Goal: Task Accomplishment & Management: Complete application form

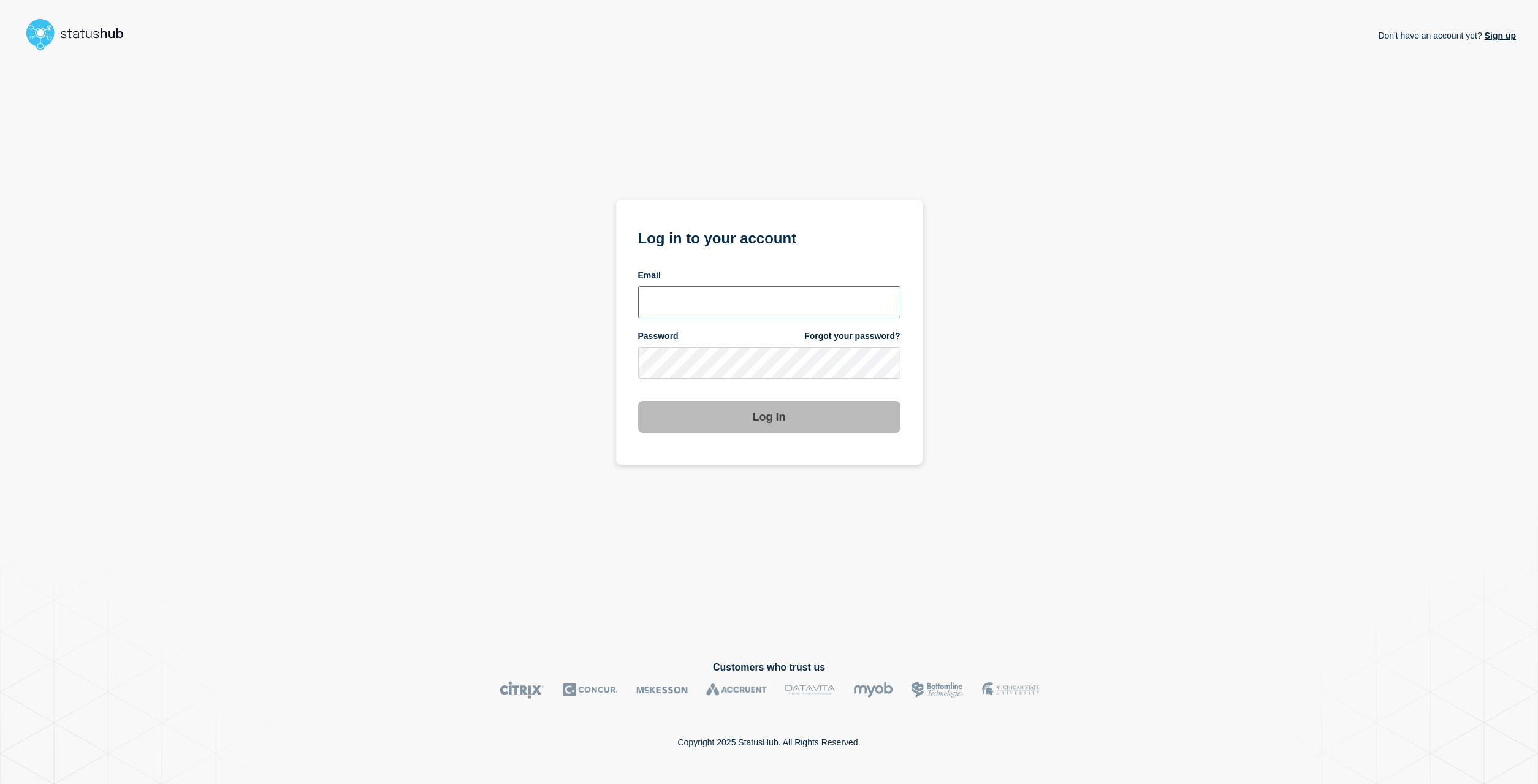
click at [702, 296] on input "email input" at bounding box center [769, 301] width 262 height 32
type input "soren.resbo@stil.dk"
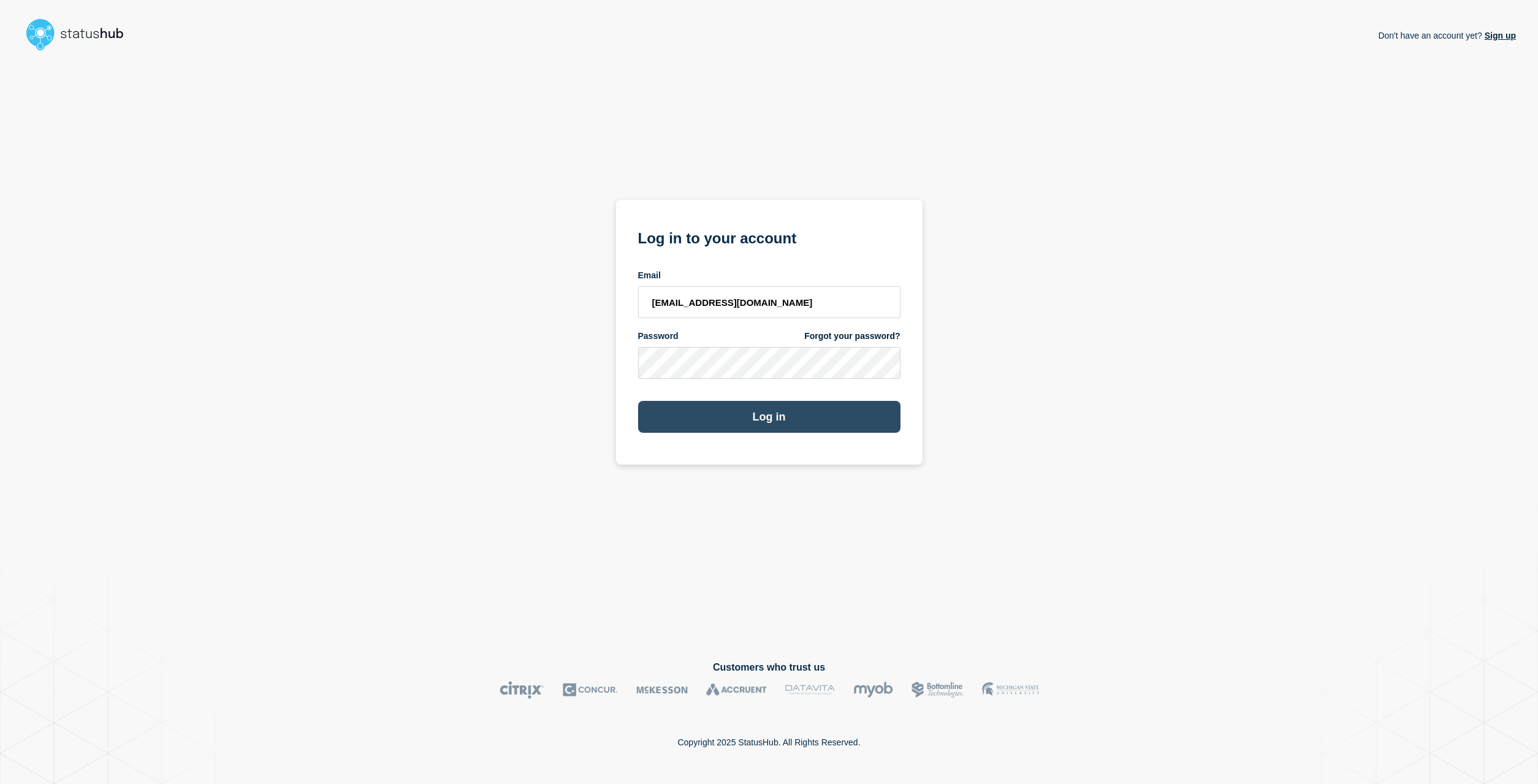
click at [778, 423] on button "Log in" at bounding box center [769, 416] width 262 height 32
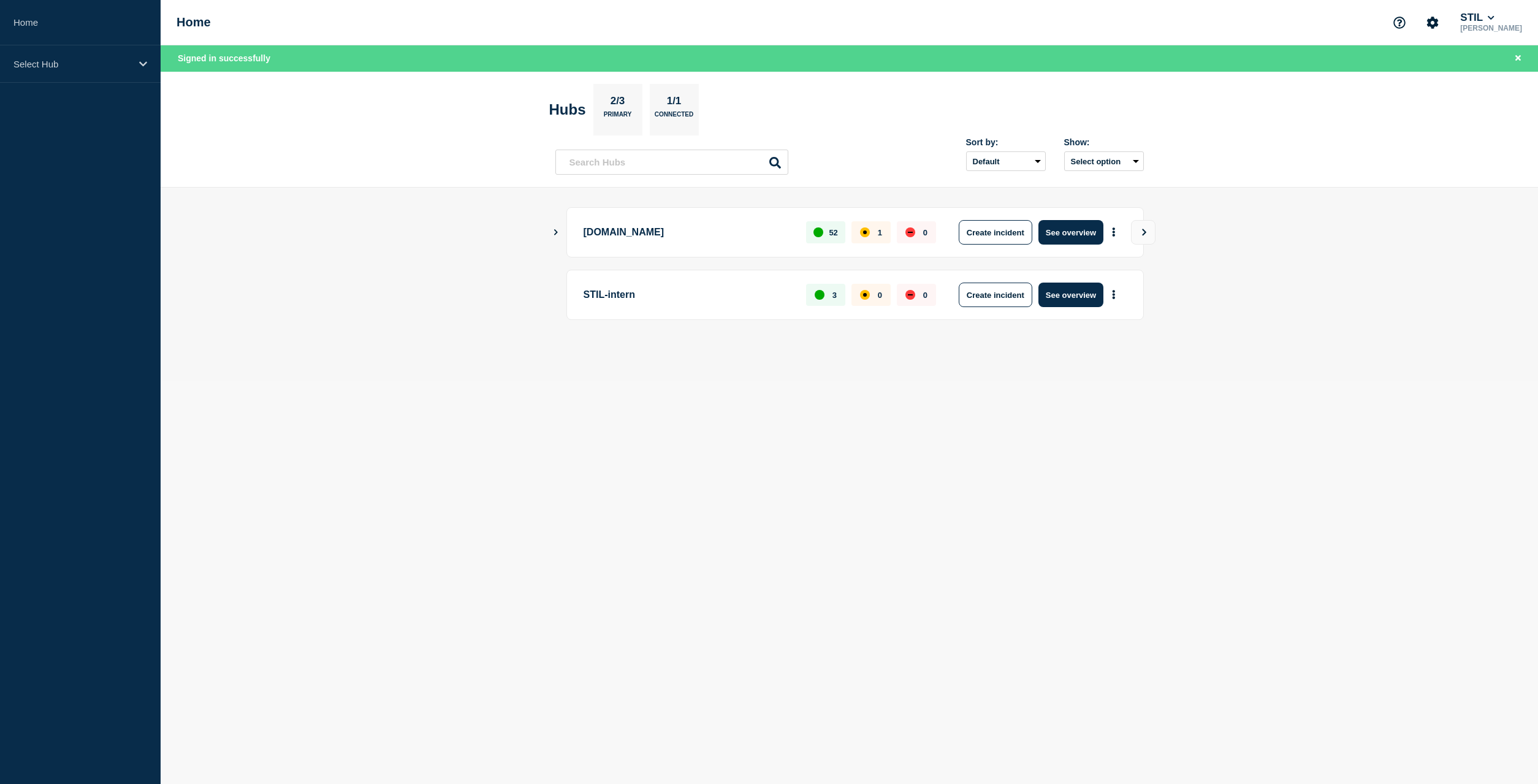
click at [1003, 428] on body "Home Select Hub Home STIL [PERSON_NAME] Signed in successfully Hubs 2/3 Primary…" at bounding box center [769, 392] width 1538 height 784
click at [984, 226] on button "Create incident" at bounding box center [996, 232] width 73 height 25
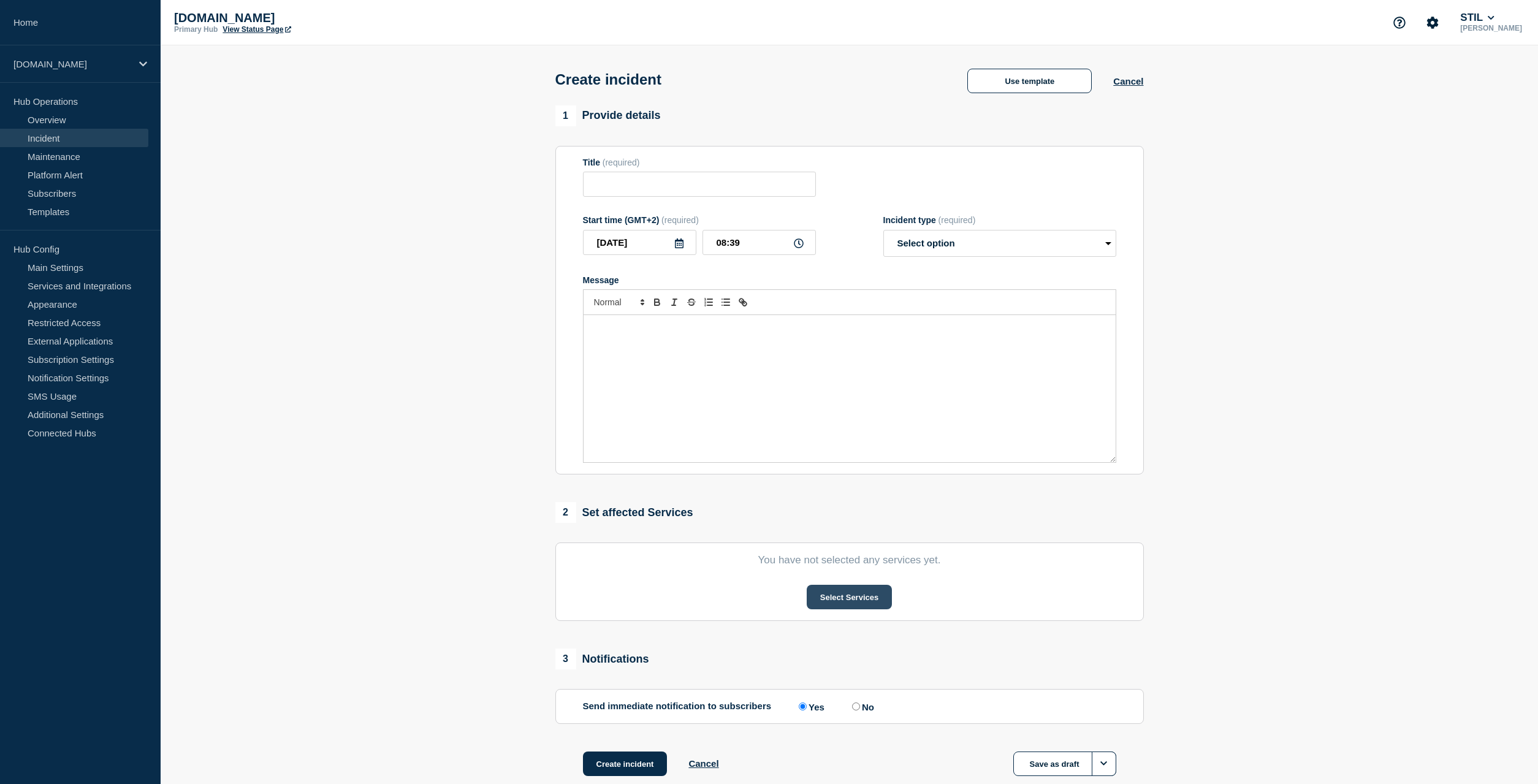
click at [843, 602] on button "Select Services" at bounding box center [849, 597] width 85 height 25
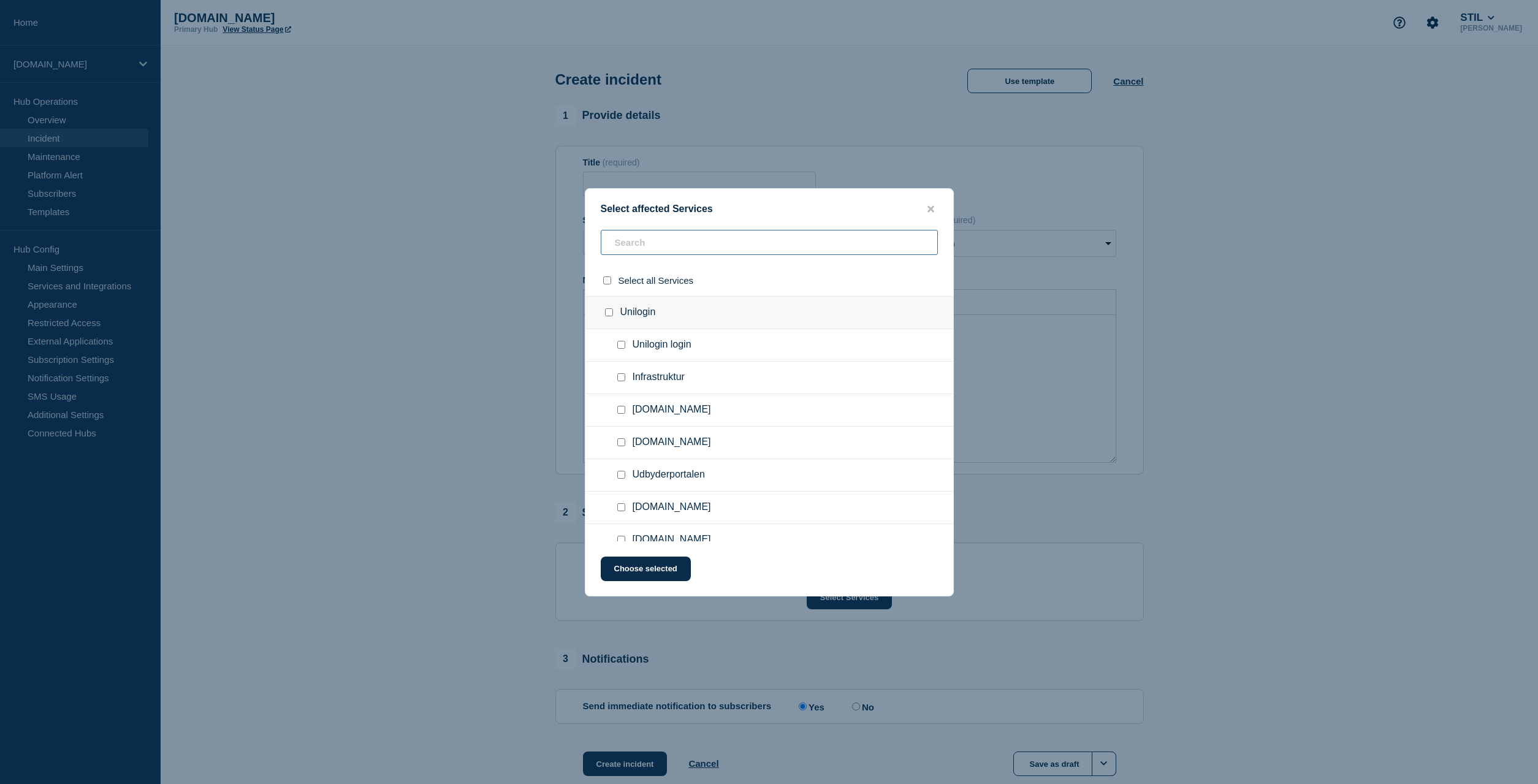
click at [675, 242] on input "text" at bounding box center [769, 242] width 337 height 25
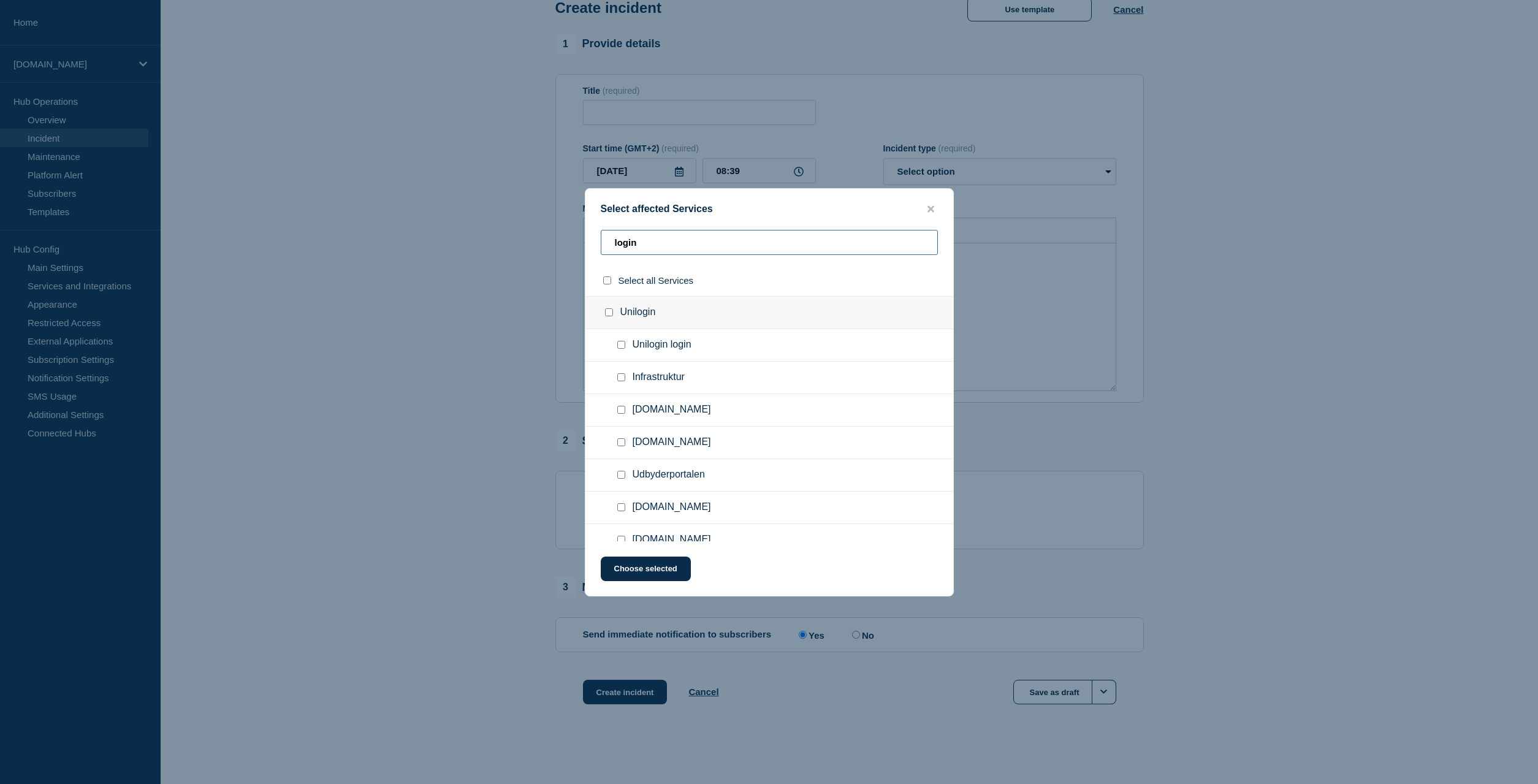
drag, startPoint x: 649, startPoint y: 244, endPoint x: 606, endPoint y: 240, distance: 43.2
click at [607, 241] on input "login" at bounding box center [769, 242] width 337 height 25
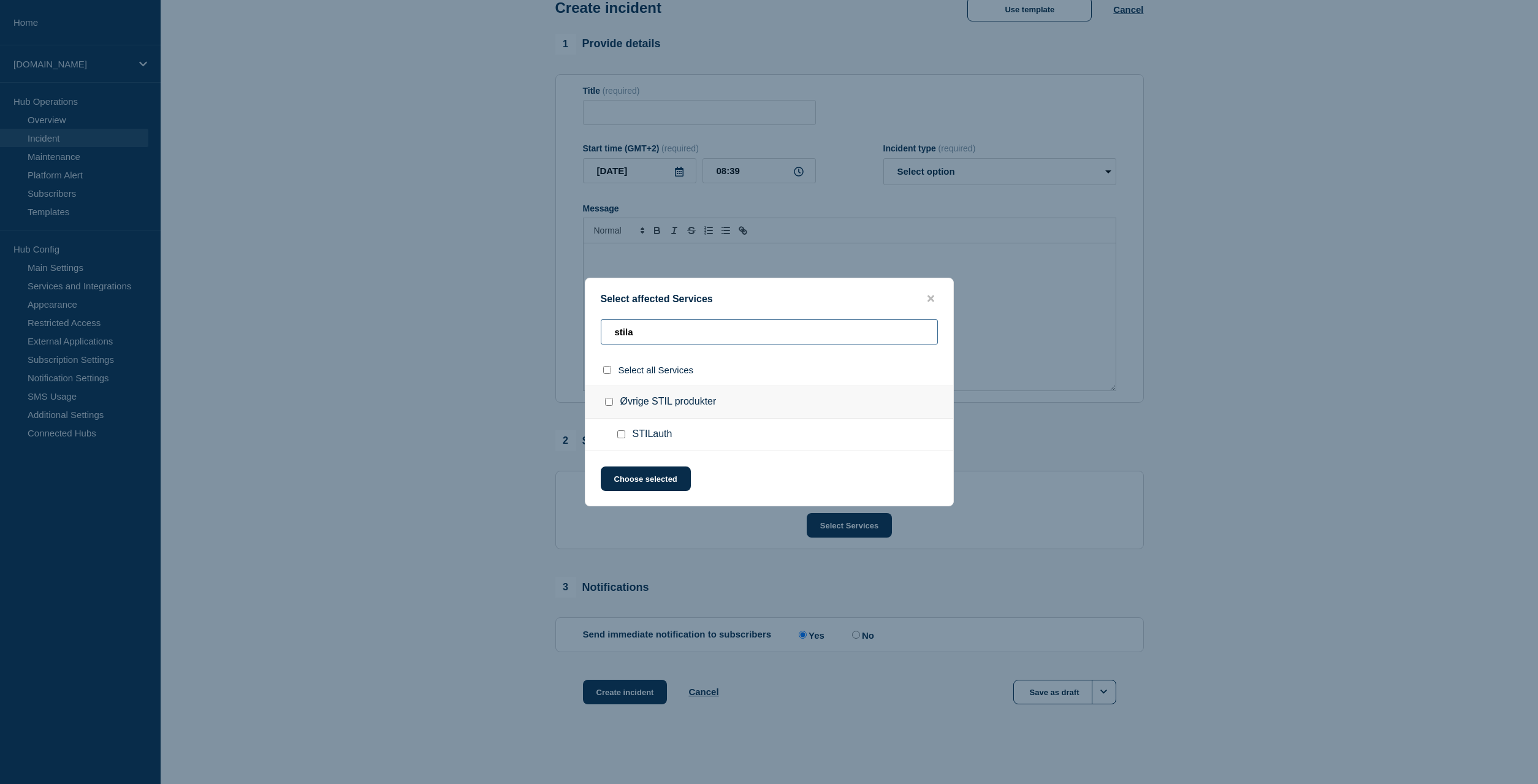
type input "stila"
click at [618, 437] on input "STILauth checkbox" at bounding box center [621, 434] width 8 height 8
checkbox input "true"
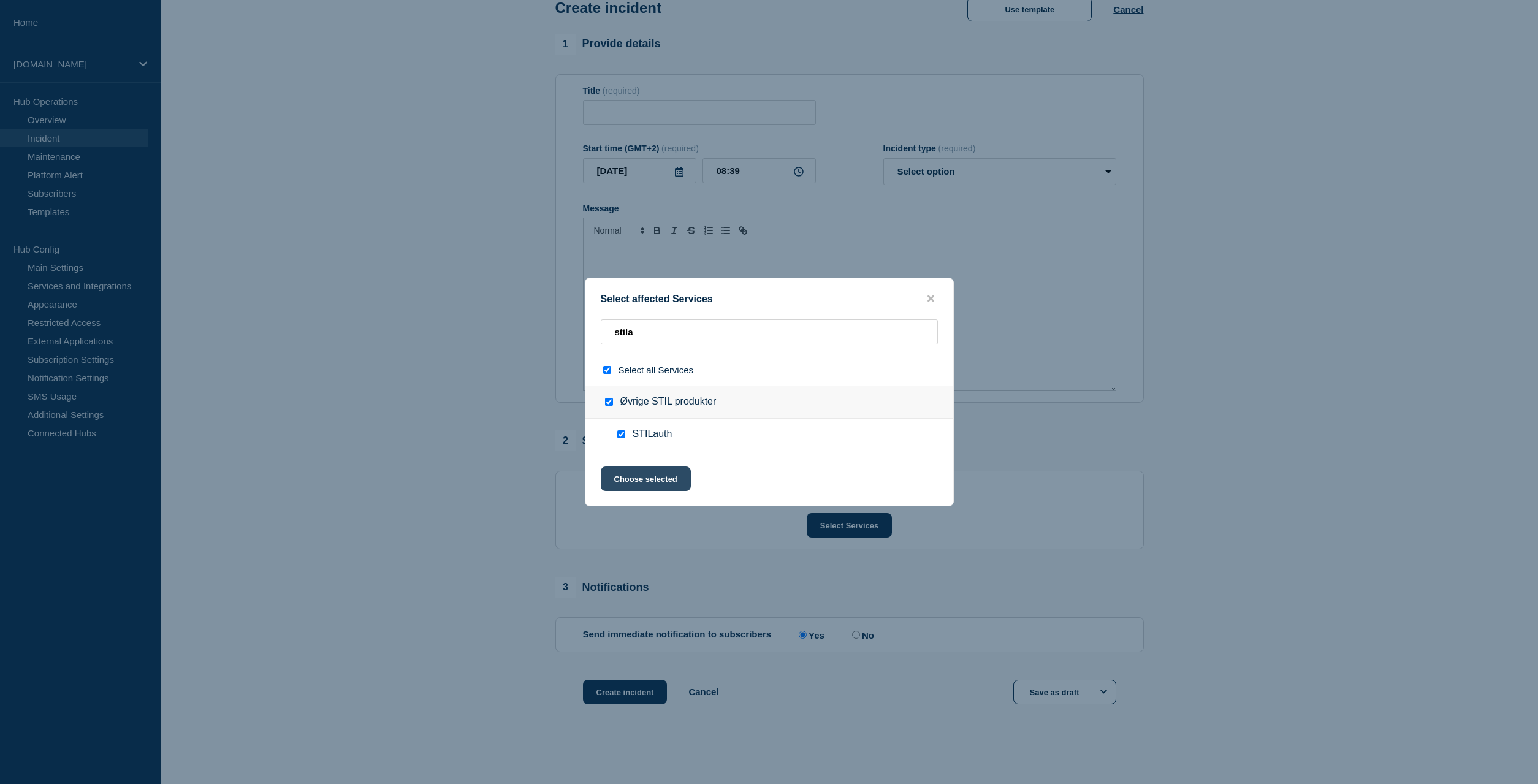
click at [657, 485] on button "Choose selected" at bounding box center [646, 478] width 90 height 25
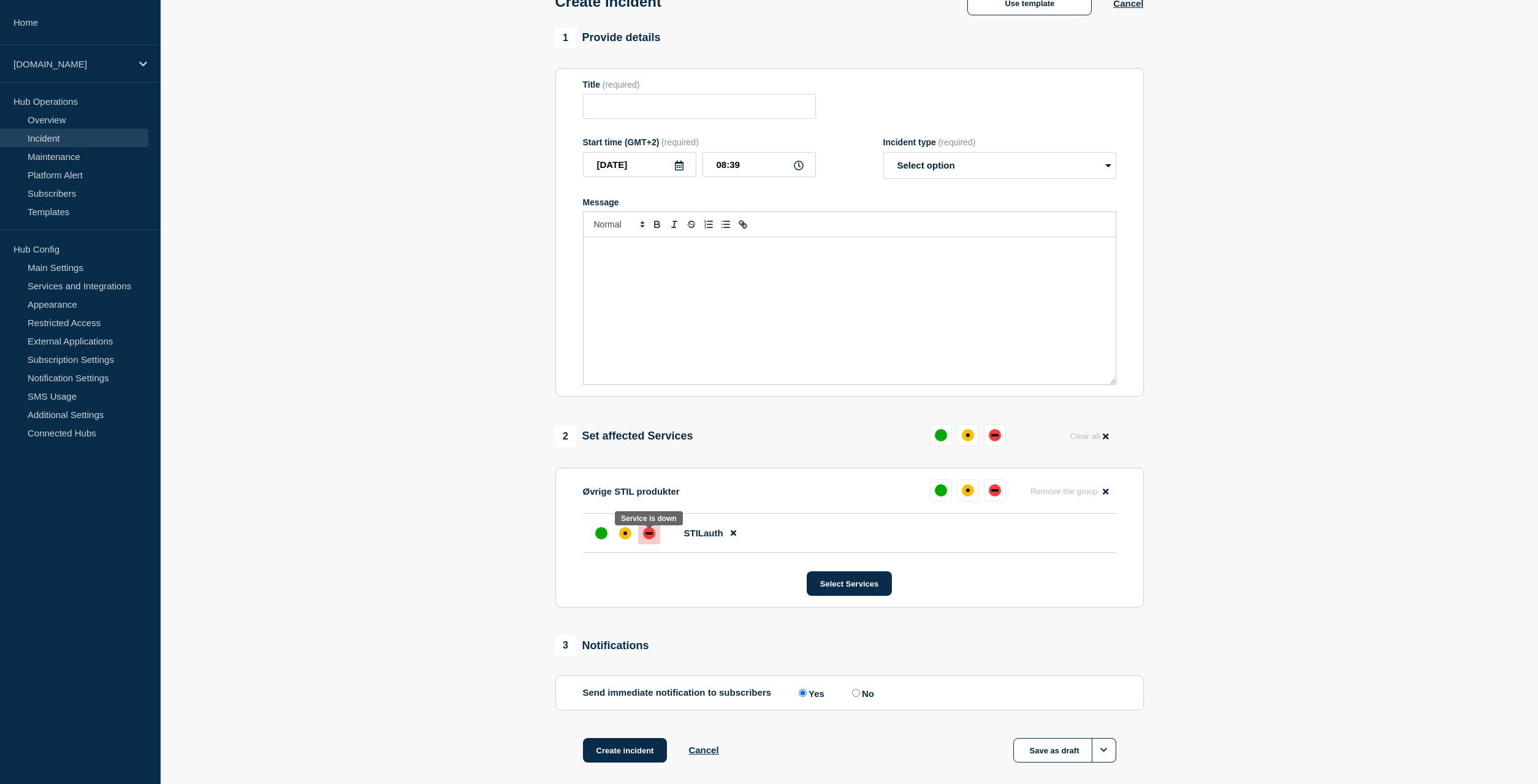
click at [648, 540] on div "down" at bounding box center [649, 533] width 12 height 12
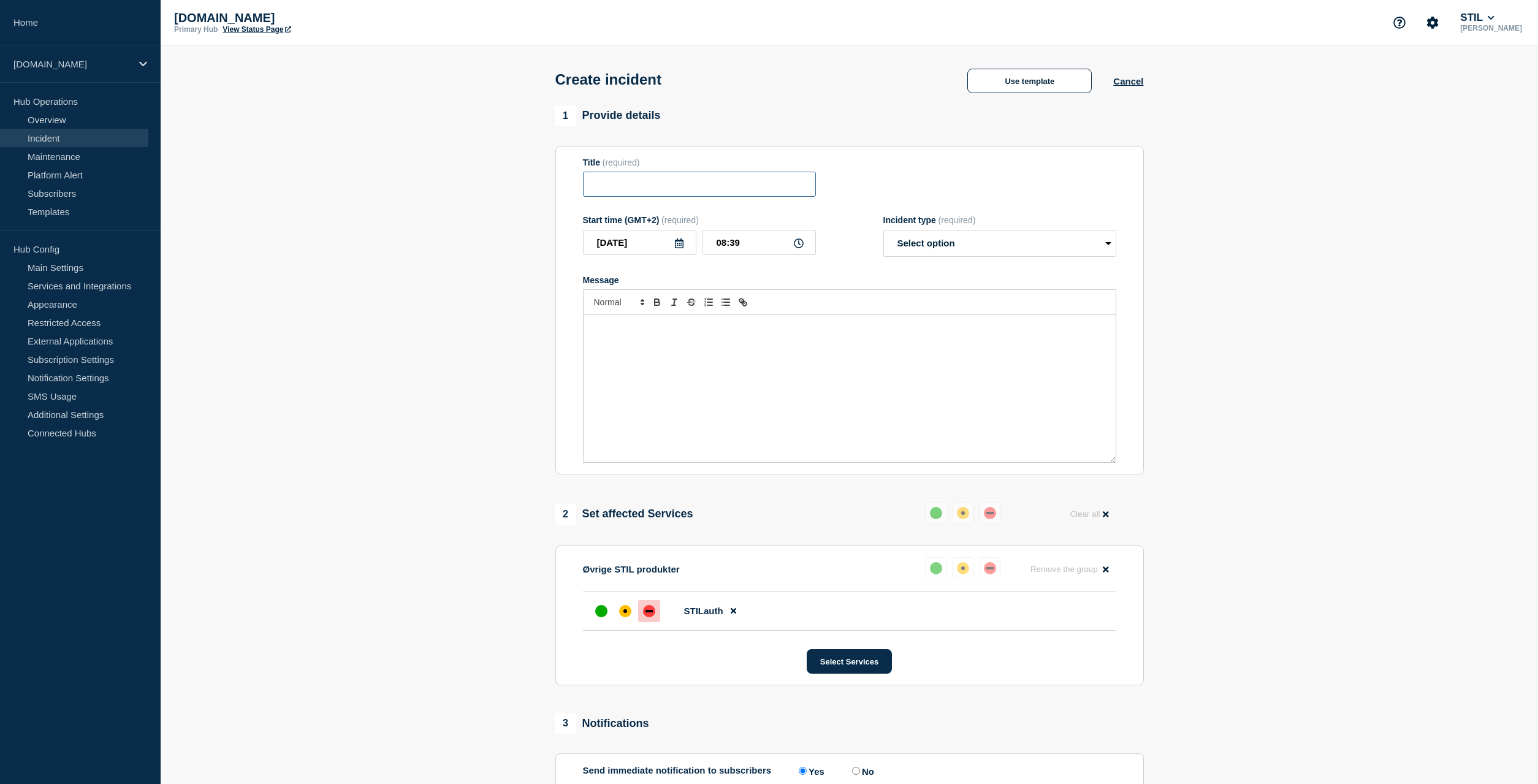
click at [635, 186] on input "Title" at bounding box center [700, 185] width 233 height 25
type input "Login problemer"
click at [791, 365] on div "Message" at bounding box center [849, 388] width 532 height 147
click at [1019, 363] on div "Følgende systemer er ramt af loginproblemer fordi en server på STIL-login" at bounding box center [849, 388] width 532 height 147
click at [966, 362] on div "Følgende systemer er ramt af loginproblemer fordi en server" at bounding box center [849, 388] width 532 height 147
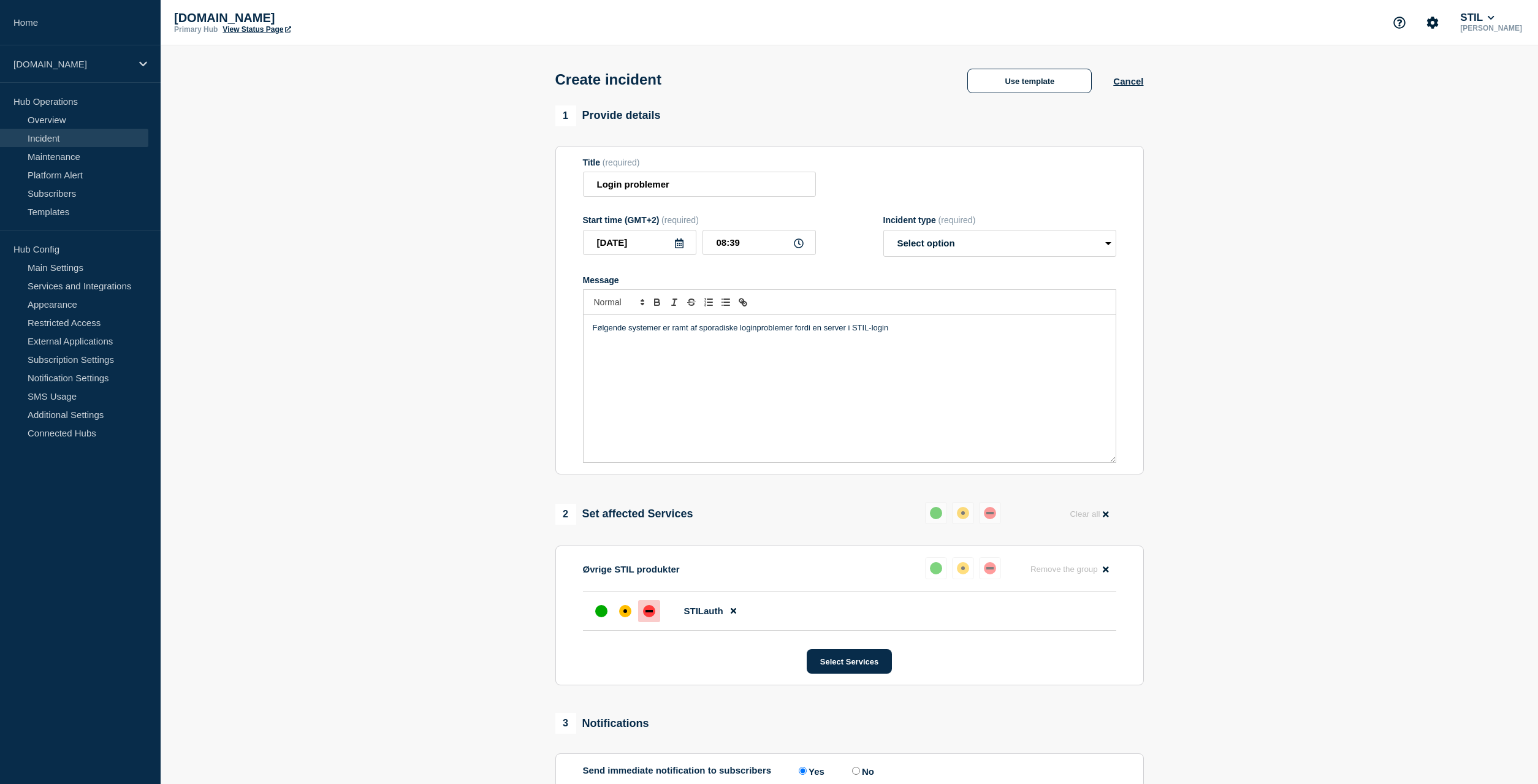
click at [725, 333] on p "Følgende systemer er ramt af sporadiske loginproblemer fordi en server i STIL-l…" at bounding box center [849, 328] width 514 height 11
click at [721, 332] on p "Følgende systemer er ramt af sporadiske loginproblemer fordi en server i STIL-l…" at bounding box center [849, 328] width 514 height 11
click at [883, 230] on select "Select option Investigating Identified Monitoring" at bounding box center [1000, 243] width 233 height 27
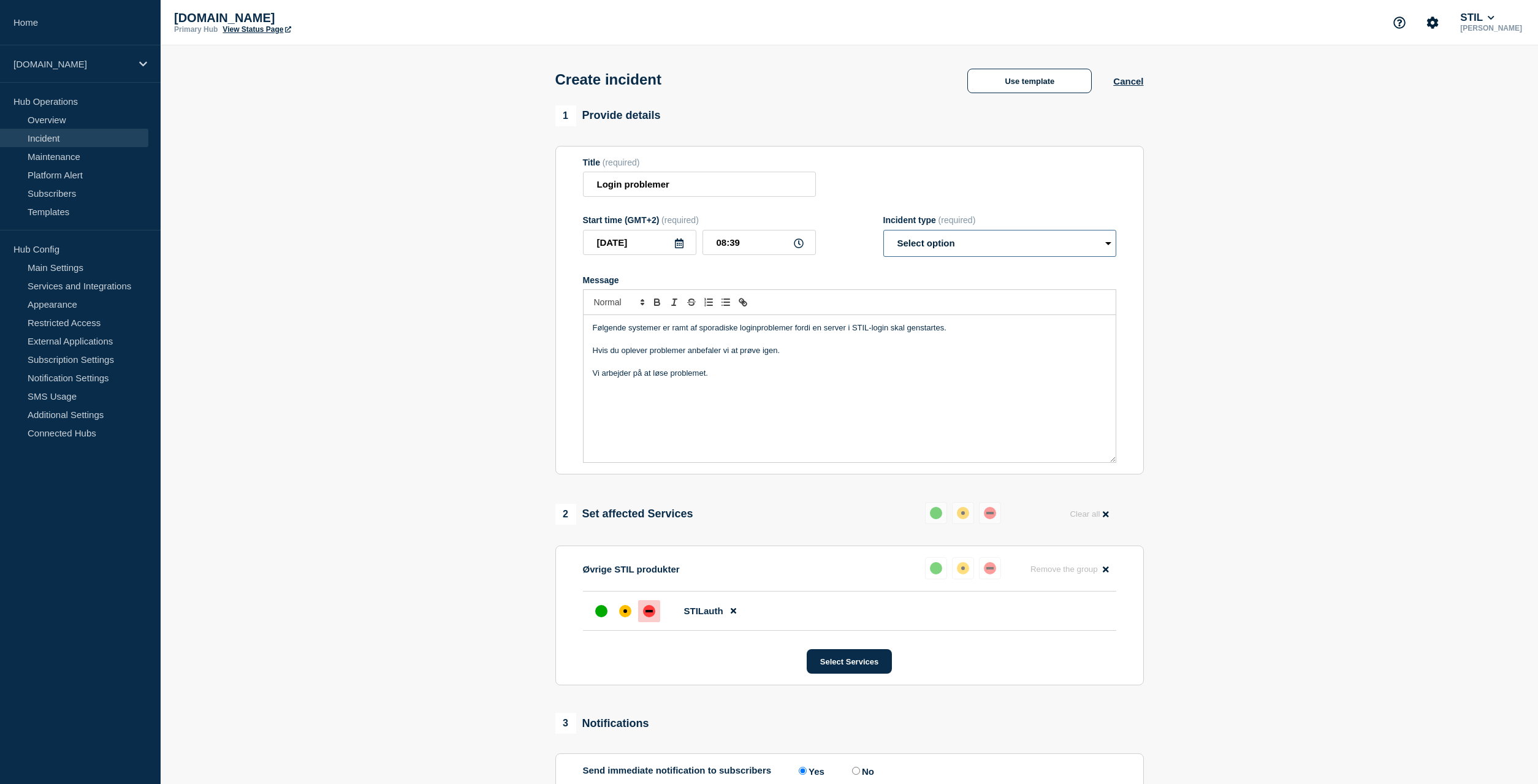
select select "identified"
click option "Identified" at bounding box center [0, 0] width 0 height 0
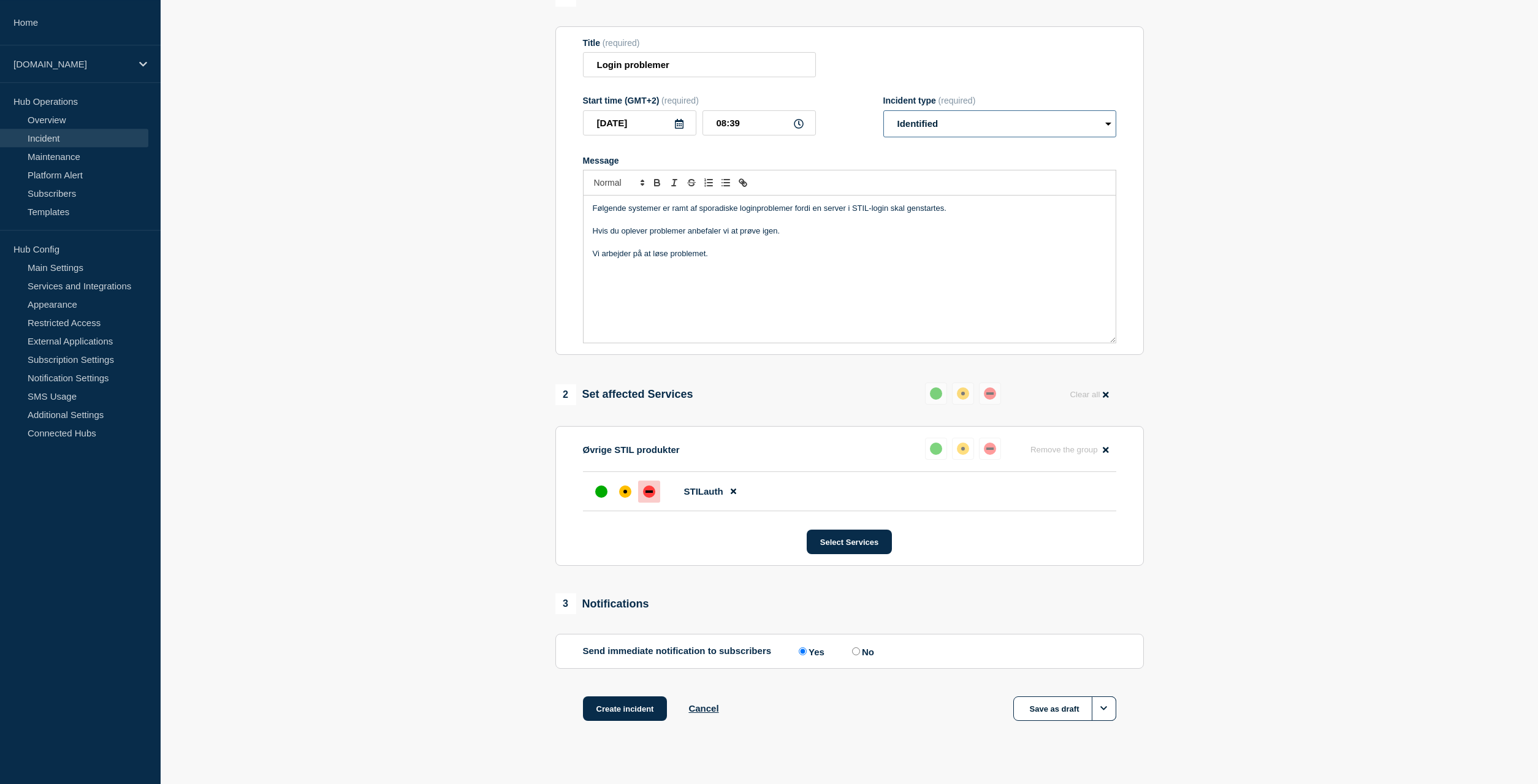
scroll to position [125, 0]
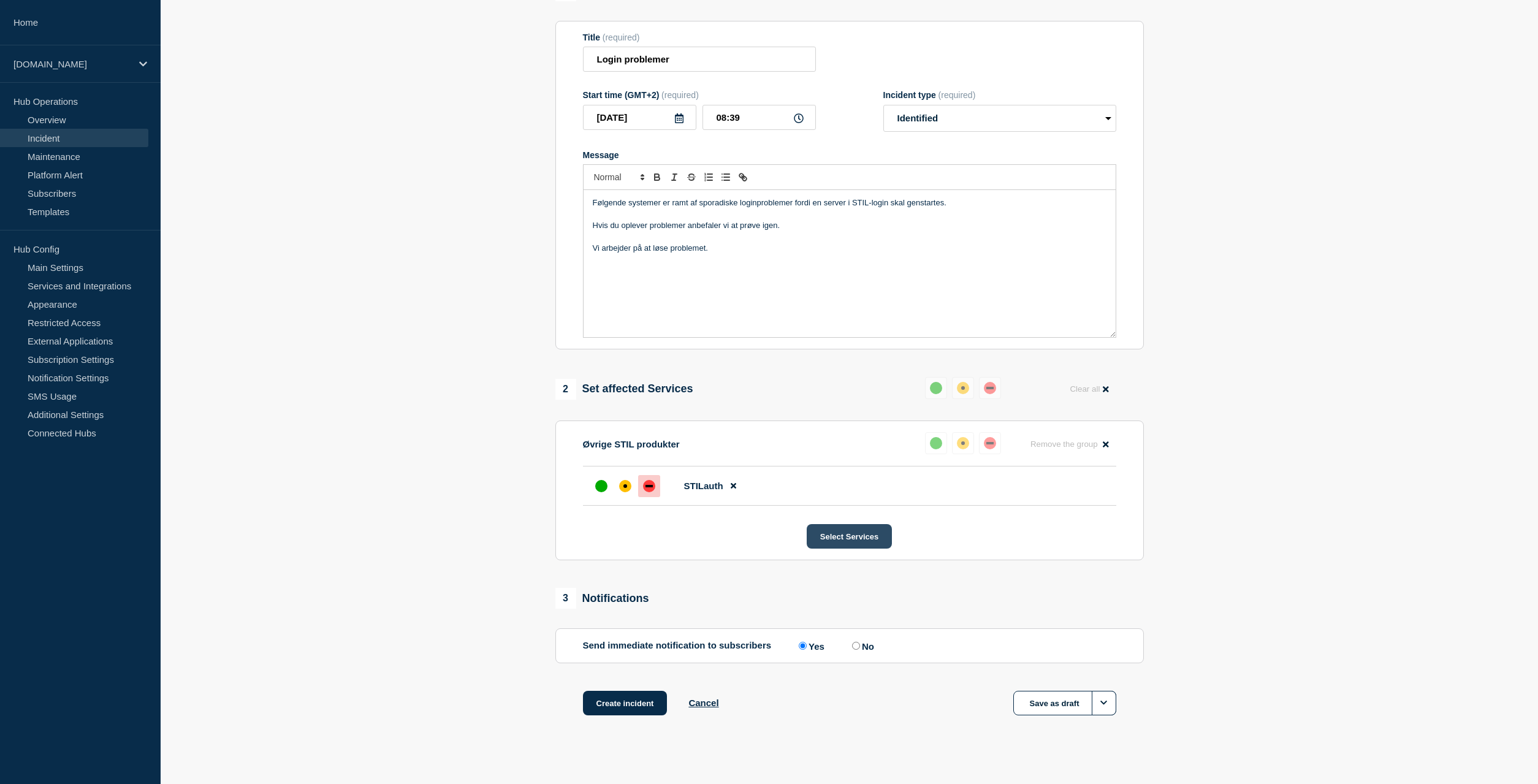
click at [843, 545] on button "Select Services" at bounding box center [849, 536] width 85 height 25
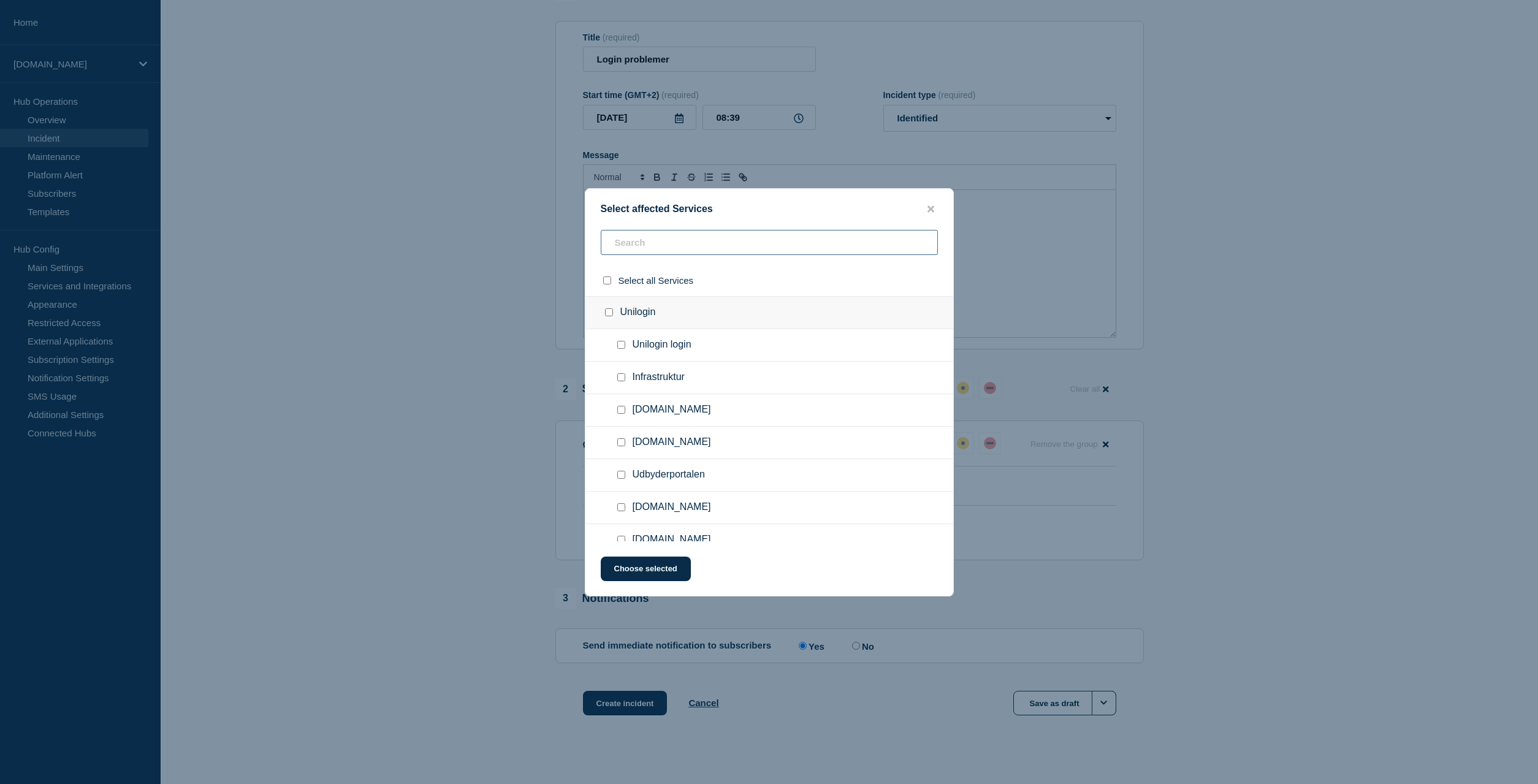
click at [670, 240] on input "text" at bounding box center [769, 242] width 337 height 25
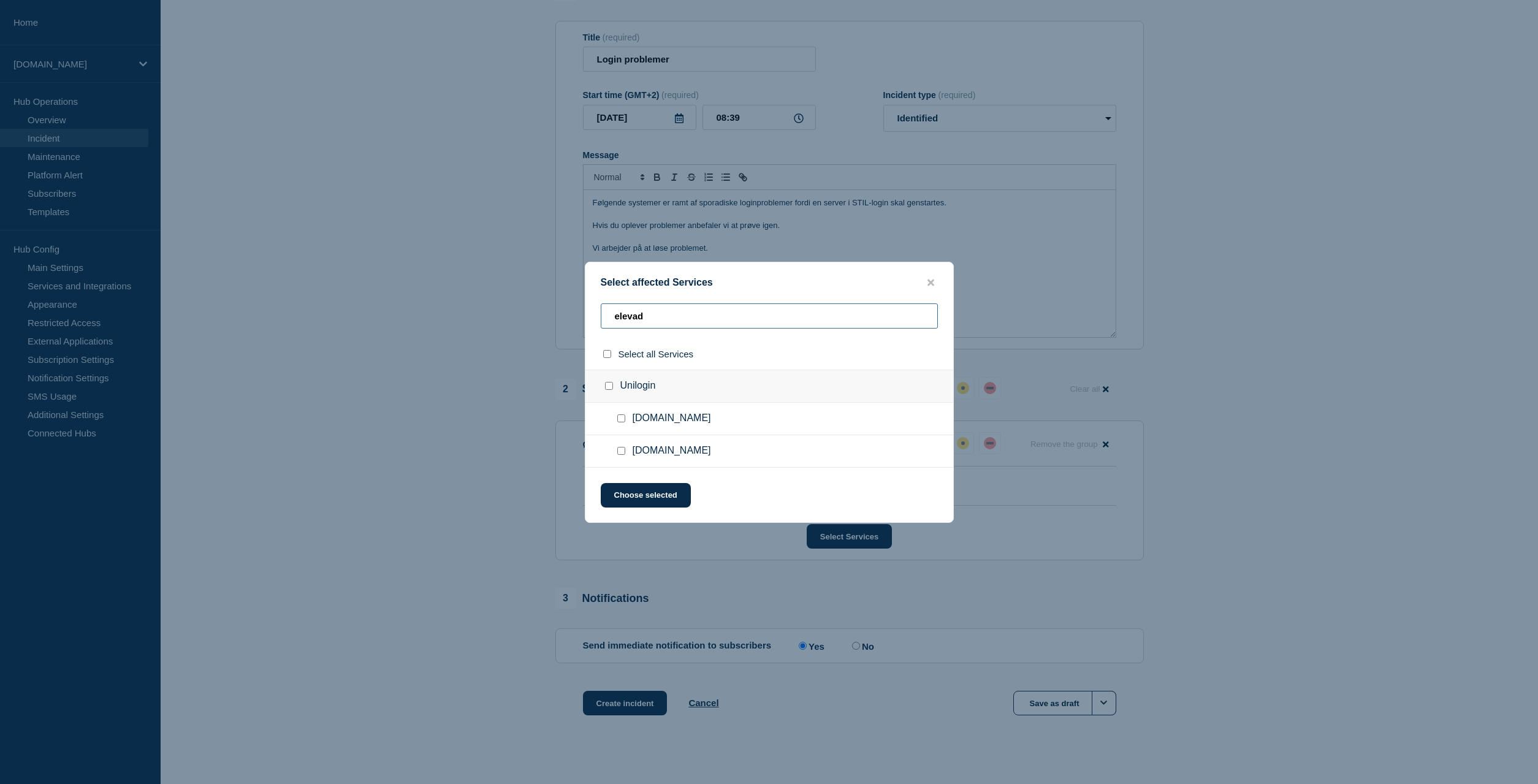
type input "elevad"
click at [622, 418] on input "Elevadministration.stil.dk checkbox" at bounding box center [621, 418] width 8 height 8
checkbox input "true"
drag, startPoint x: 661, startPoint y: 314, endPoint x: 581, endPoint y: 307, distance: 80.3
click at [601, 309] on input "elevad" at bounding box center [769, 316] width 337 height 25
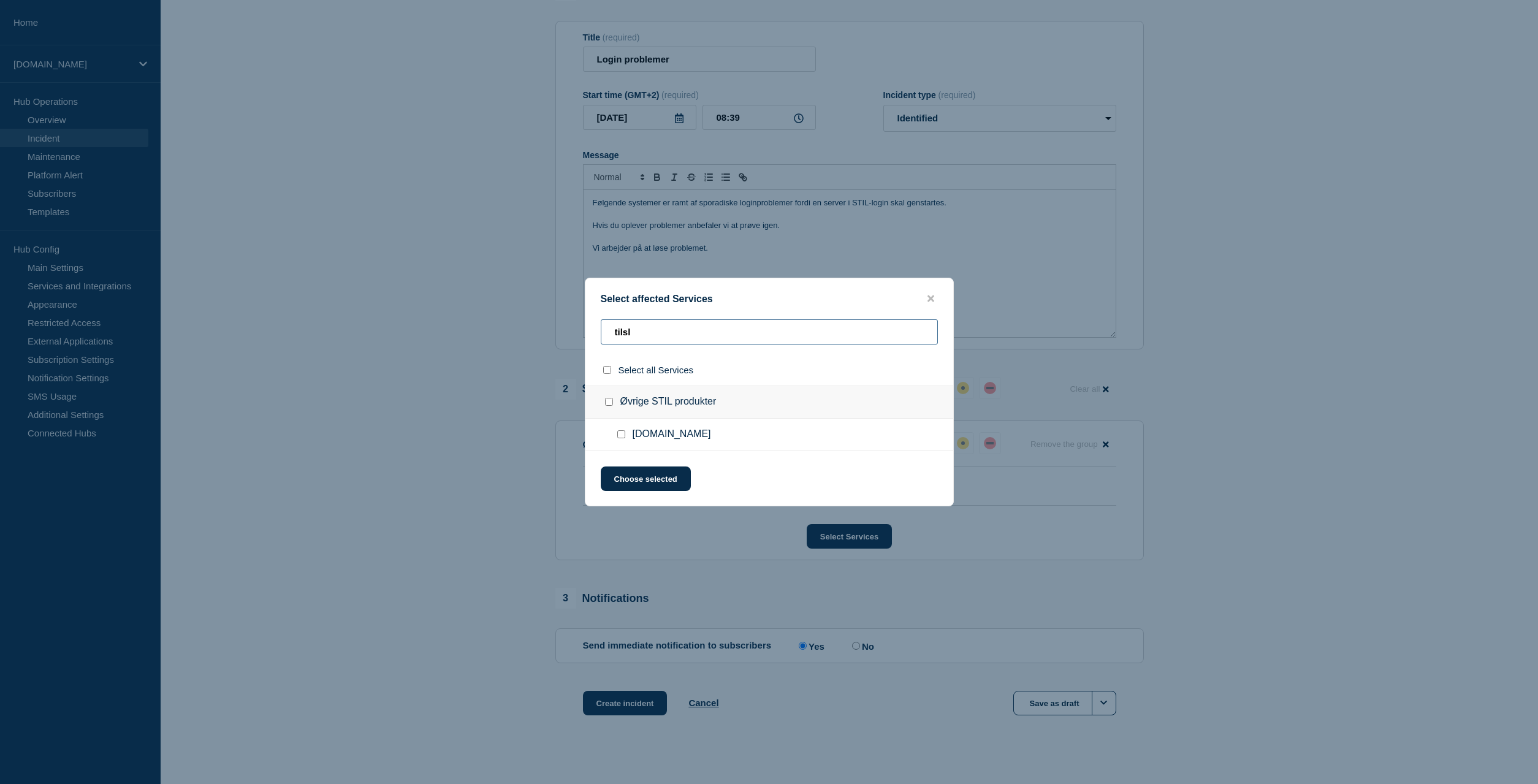
type input "tilsl"
click at [621, 437] on input "Tilslutning.stil.dk checkbox" at bounding box center [621, 434] width 8 height 8
checkbox input "true"
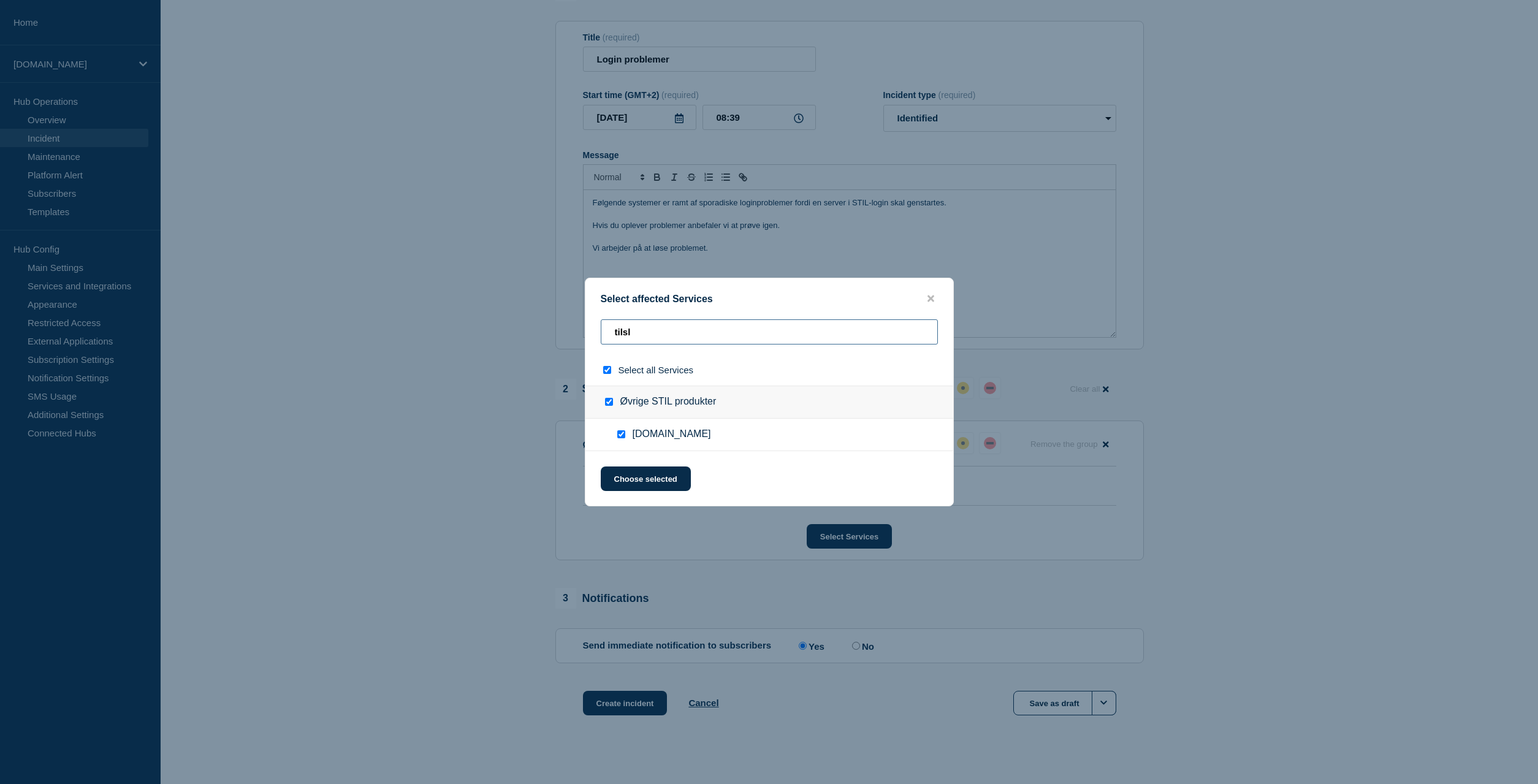
drag, startPoint x: 644, startPoint y: 332, endPoint x: 585, endPoint y: 318, distance: 60.6
click at [601, 323] on input "tilsl" at bounding box center [769, 332] width 337 height 25
checkbox input "false"
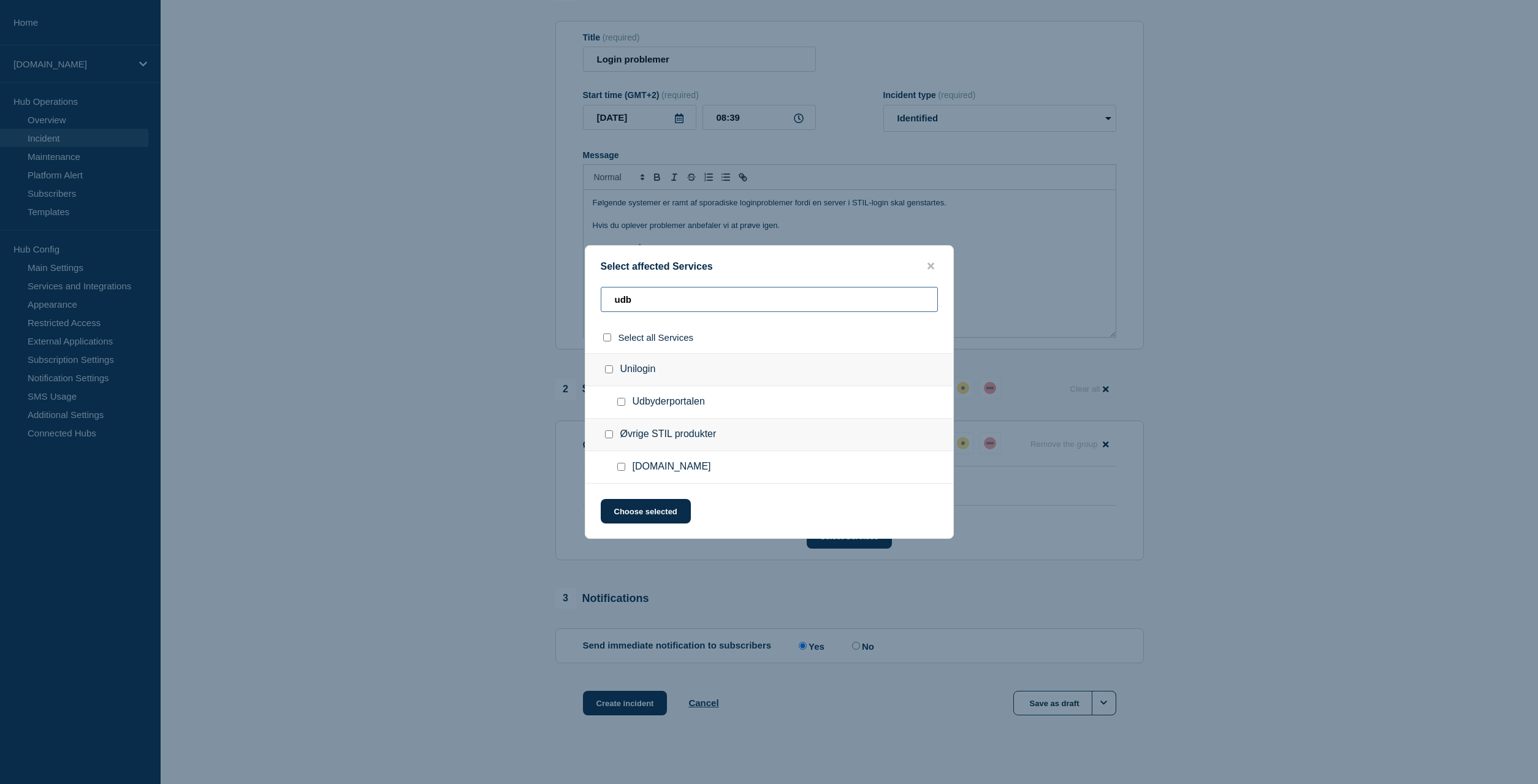
type input "udb"
click at [623, 406] on input "Udbyderportalen checkbox" at bounding box center [621, 402] width 8 height 8
checkbox input "true"
click at [646, 511] on button "Choose selected" at bounding box center [646, 511] width 90 height 25
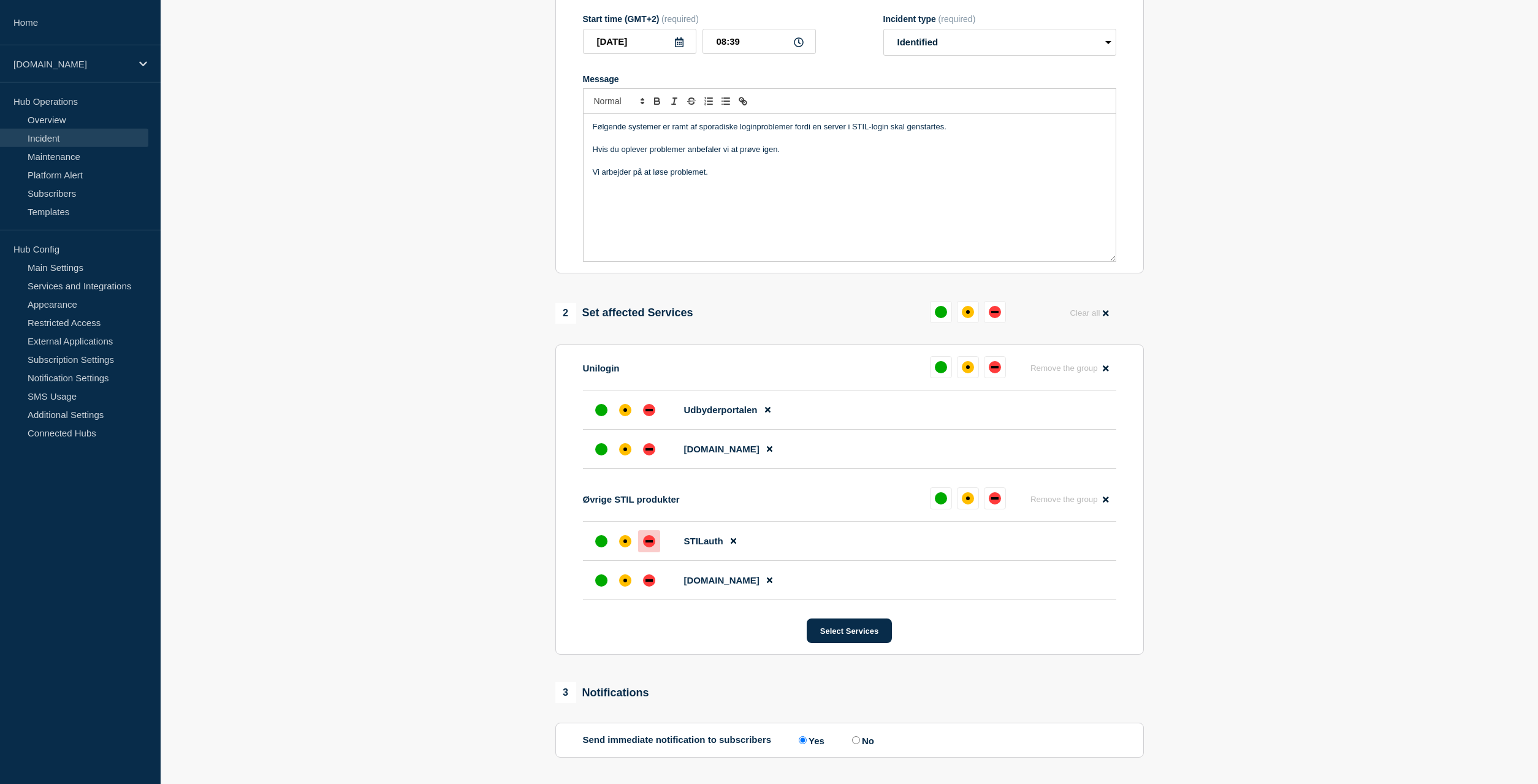
scroll to position [250, 0]
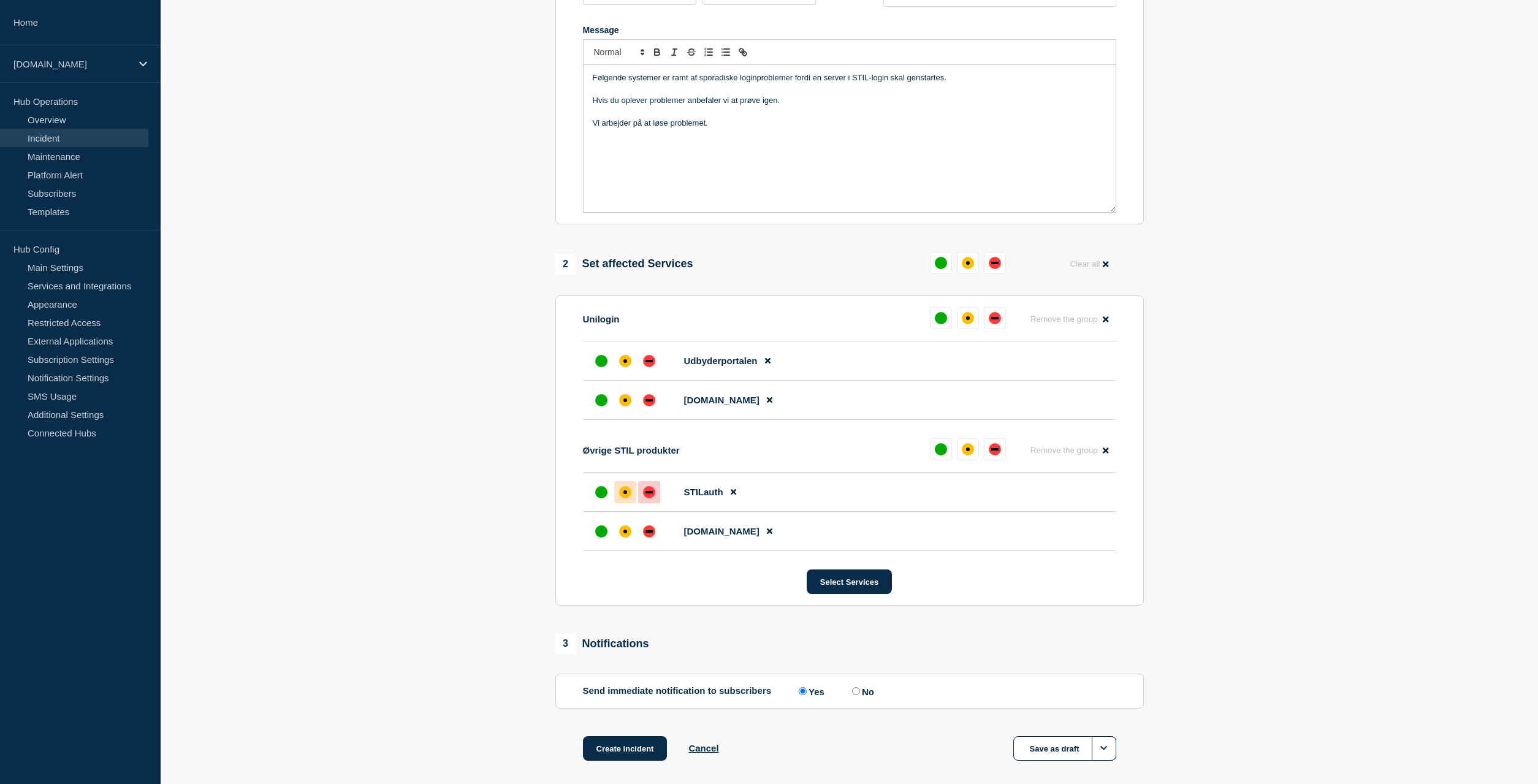
click at [628, 498] on div "affected" at bounding box center [625, 492] width 12 height 12
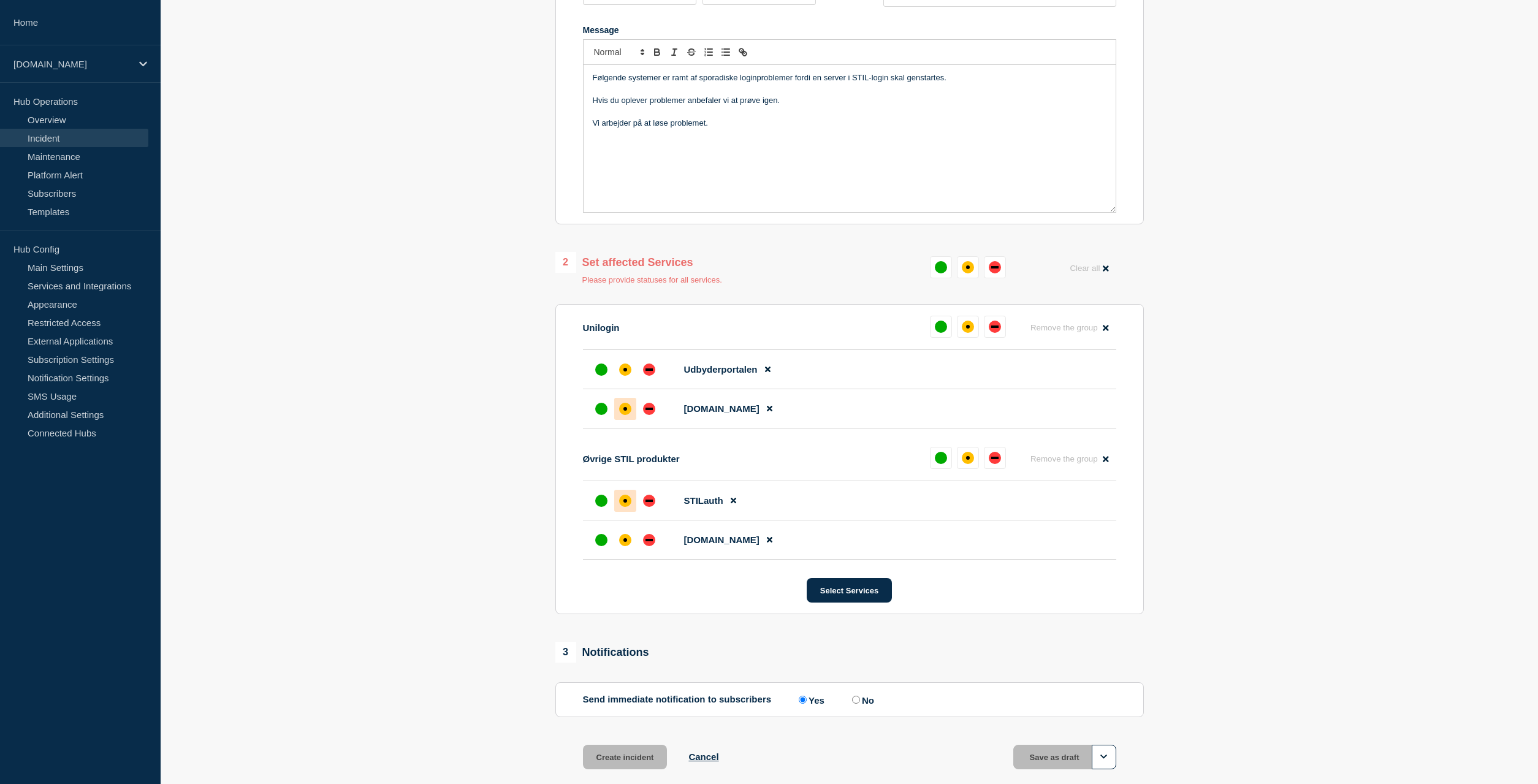
click at [628, 412] on div "affected" at bounding box center [625, 409] width 12 height 12
click at [626, 375] on div "affected" at bounding box center [625, 369] width 12 height 12
click at [626, 546] on div "affected" at bounding box center [625, 540] width 12 height 12
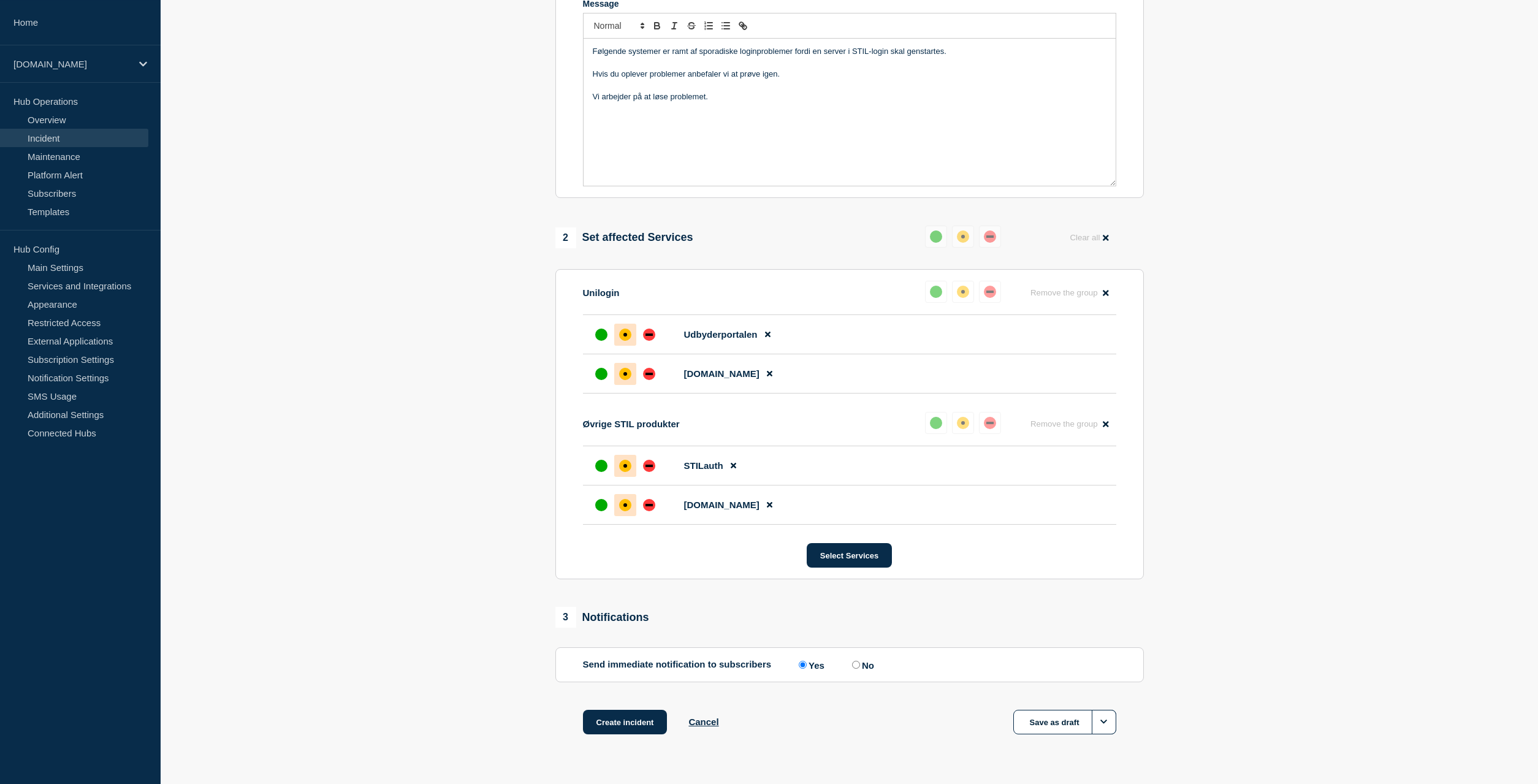
scroll to position [317, 0]
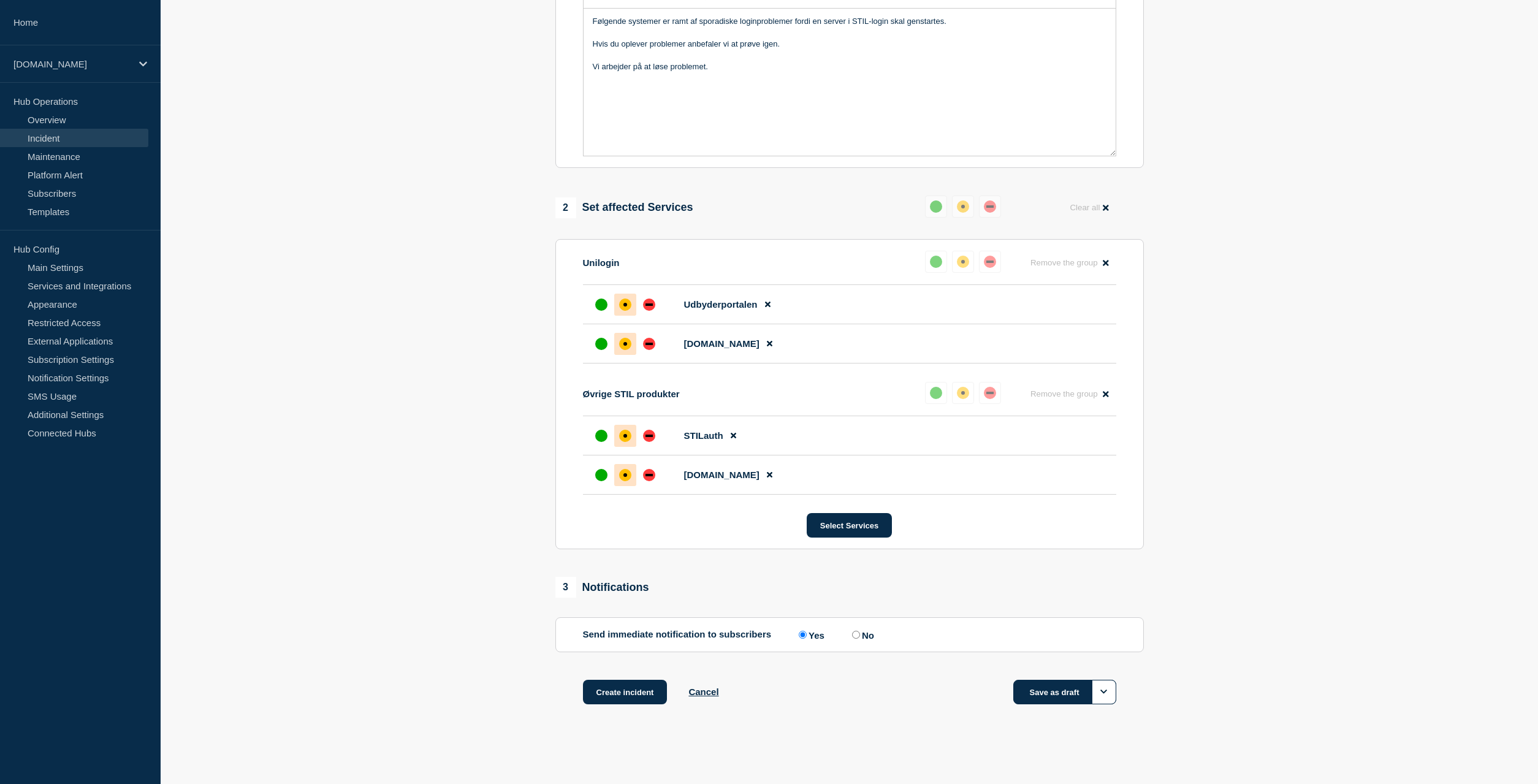
click at [1052, 691] on button "Save as draft" at bounding box center [1065, 692] width 103 height 25
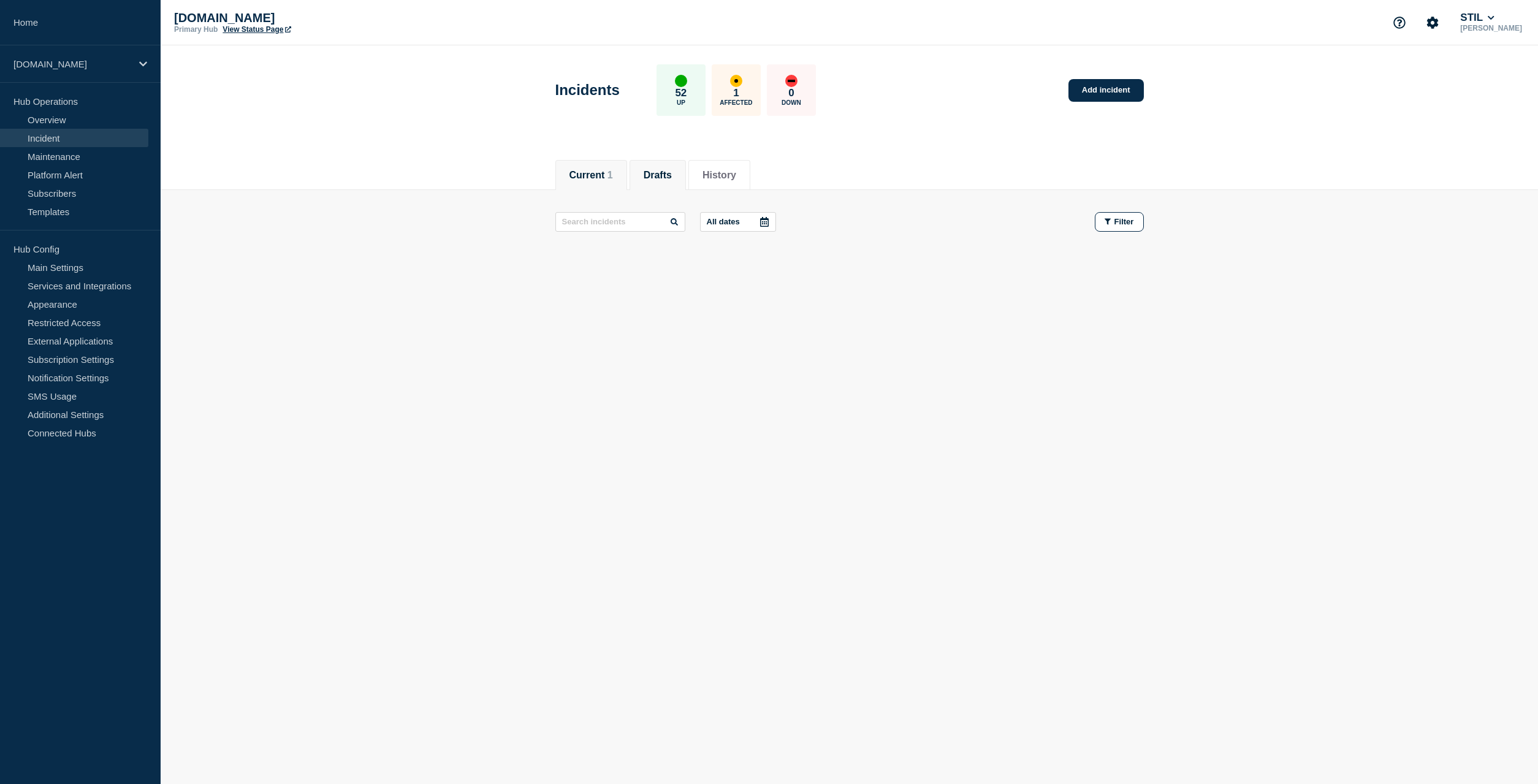
click at [597, 180] on button "Current 1" at bounding box center [591, 175] width 44 height 11
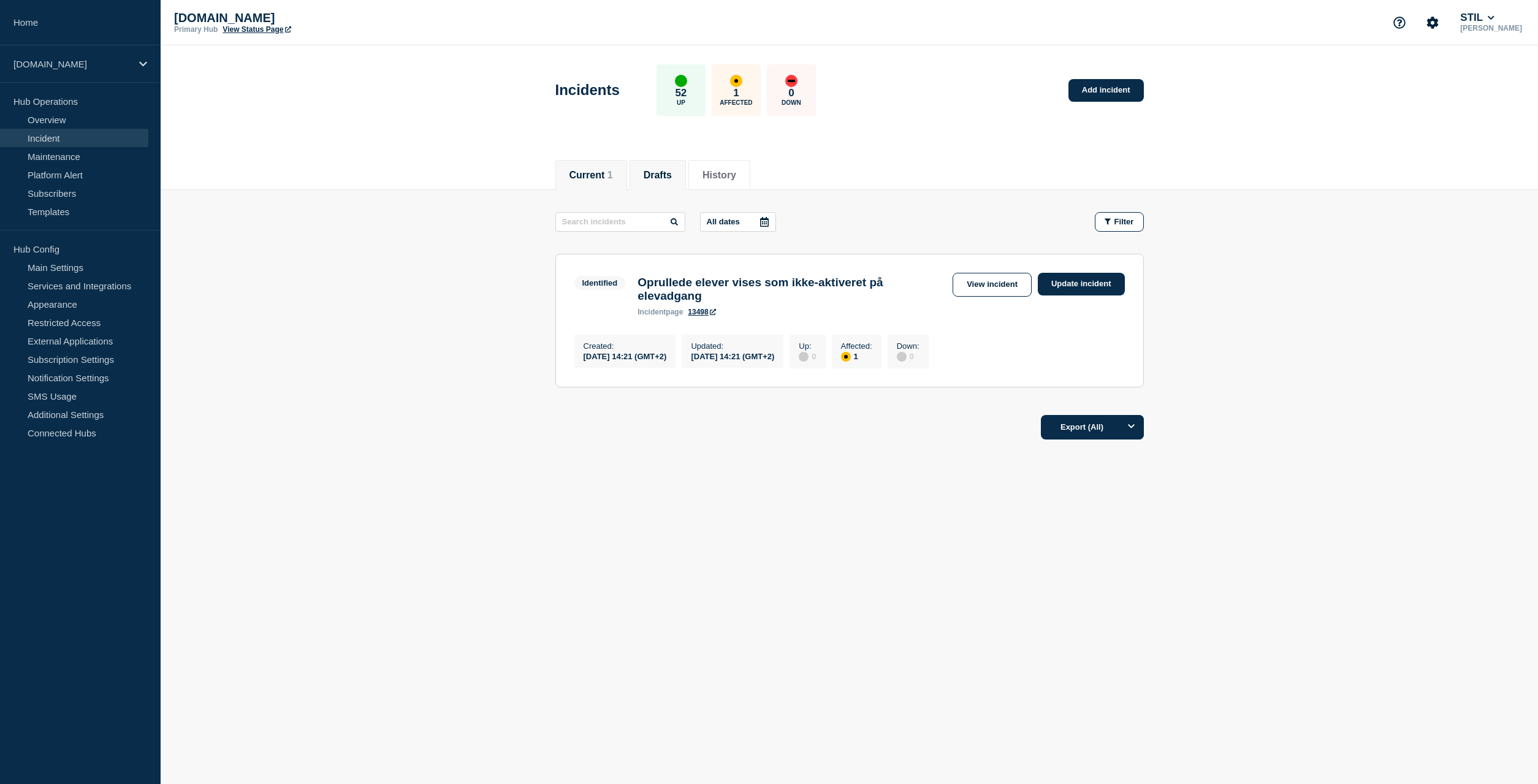
click at [643, 177] on li "Drafts" at bounding box center [658, 175] width 56 height 30
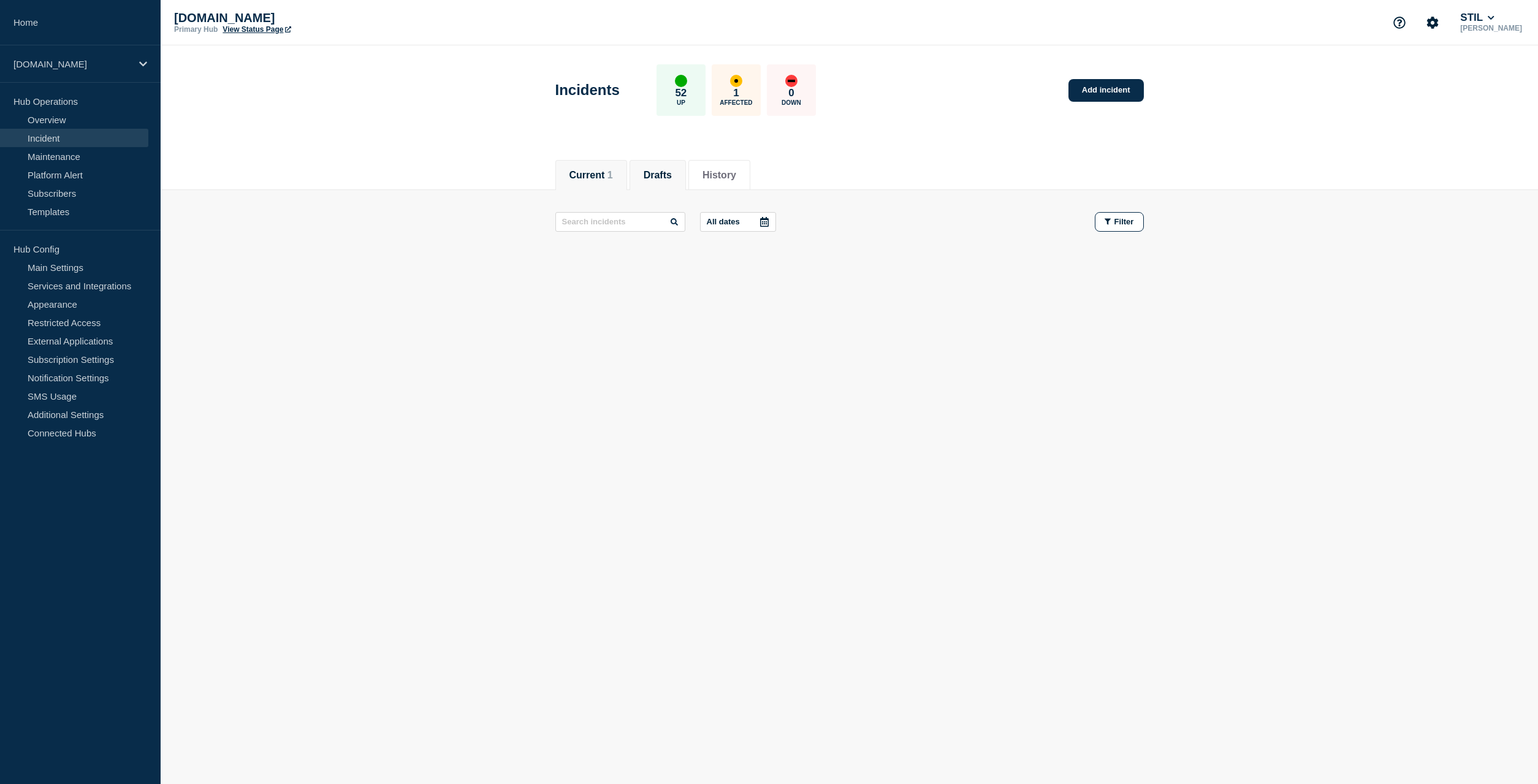
click at [583, 170] on button "Current 1" at bounding box center [591, 175] width 44 height 11
click at [659, 174] on button "Drafts" at bounding box center [649, 175] width 28 height 11
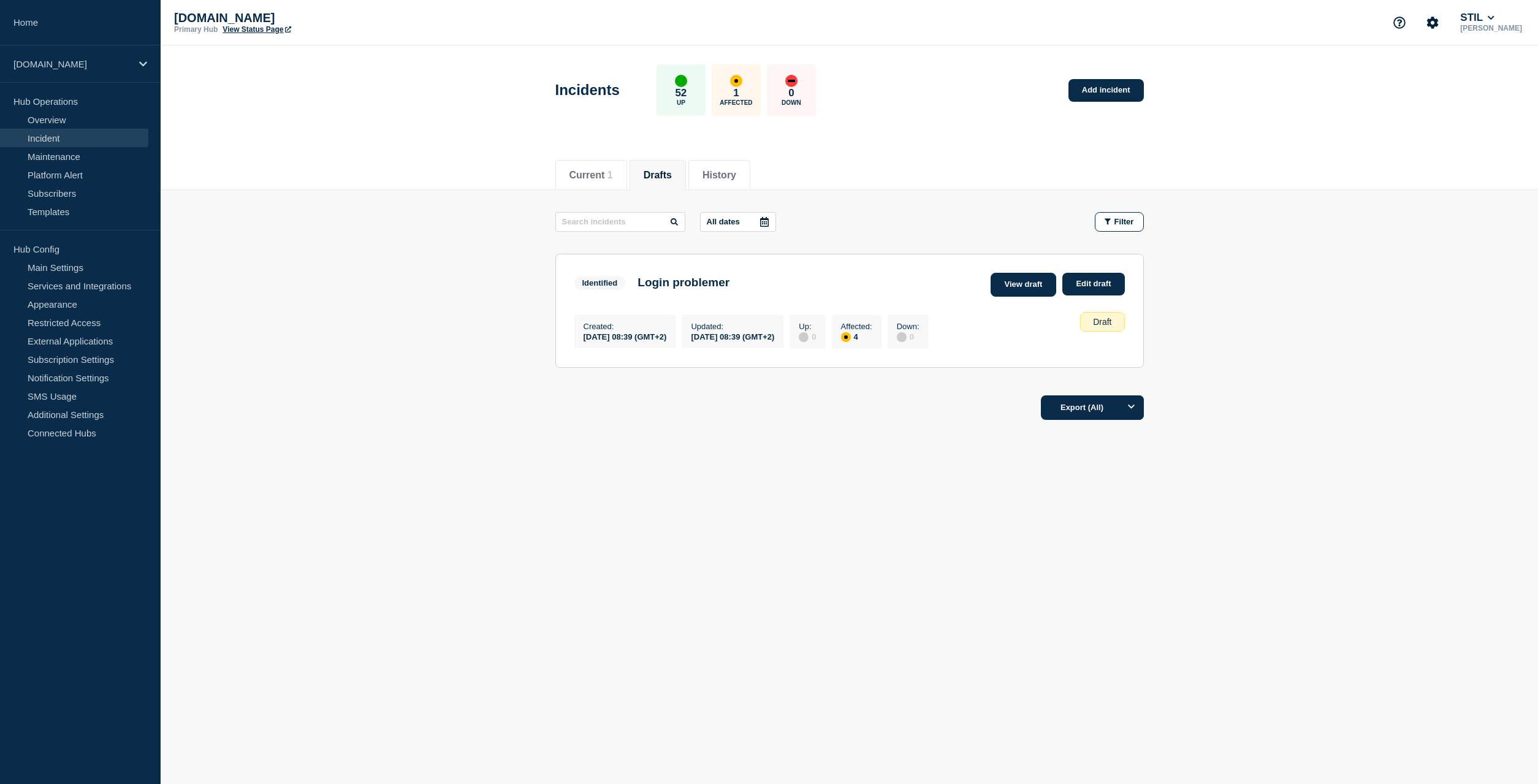
click at [1003, 281] on link "View draft" at bounding box center [1024, 285] width 66 height 24
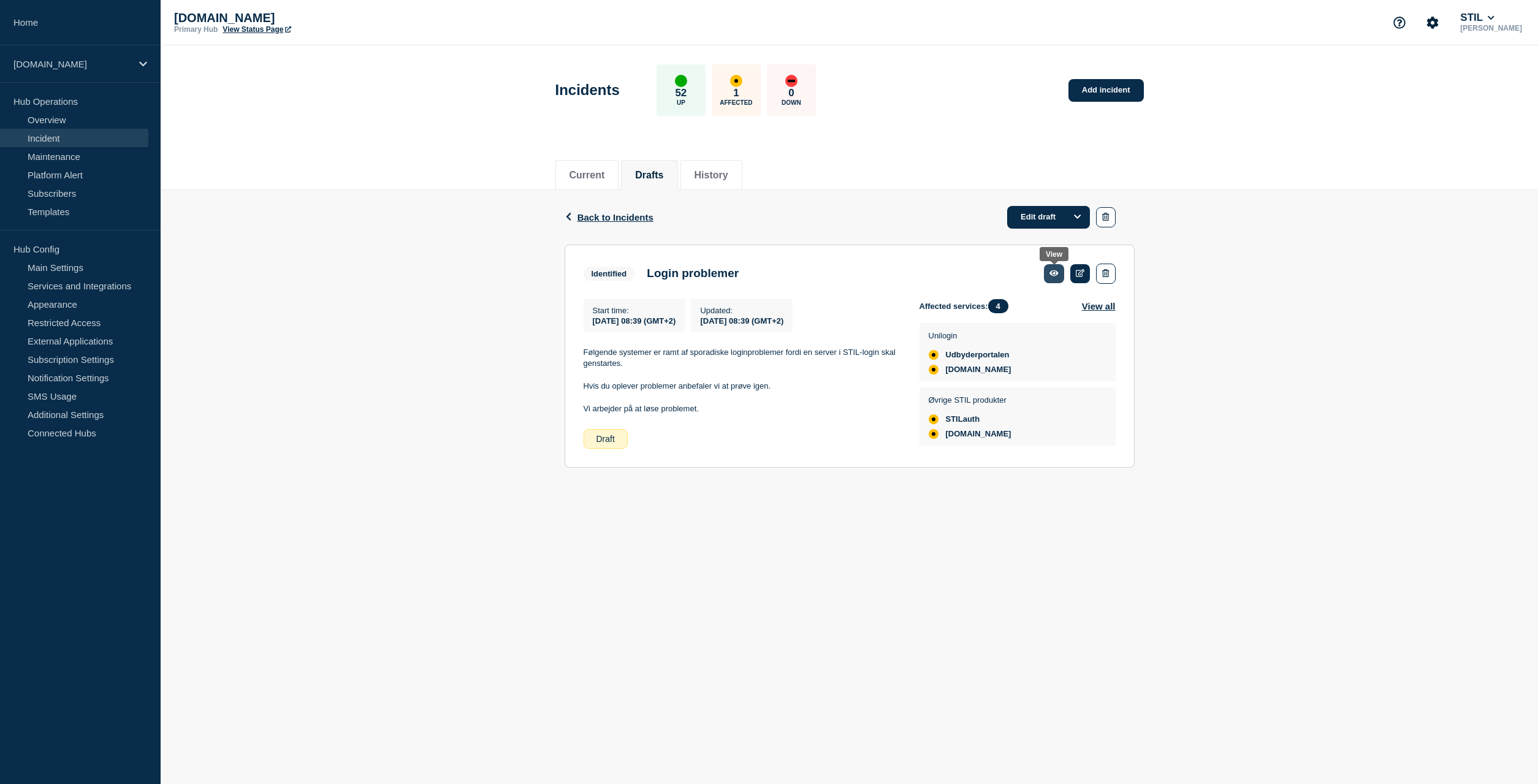
click at [1052, 275] on icon at bounding box center [1054, 273] width 9 height 8
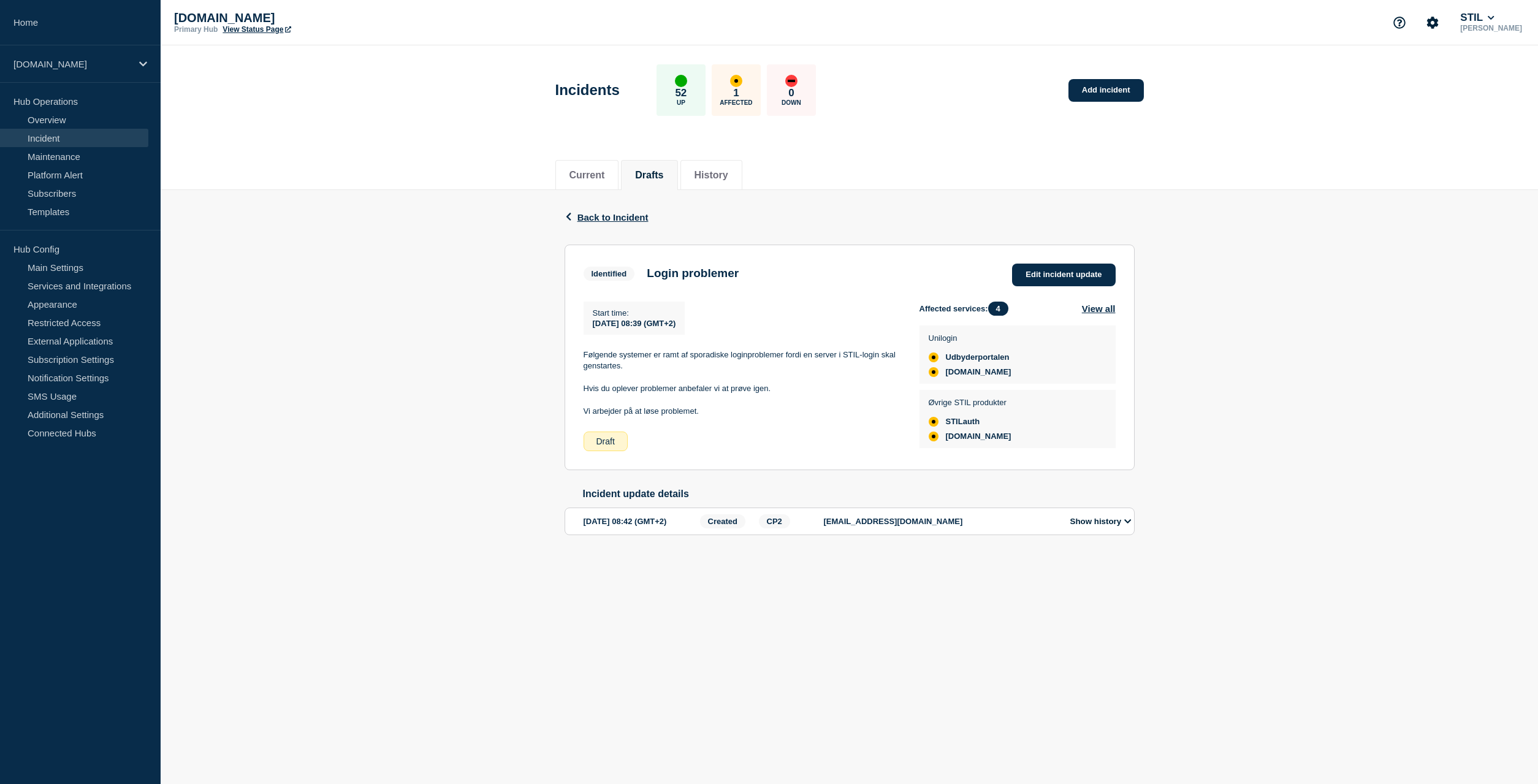
click at [489, 649] on body "Home [DOMAIN_NAME] Hub Operations Overview Incident Maintenance Platform Alert …" at bounding box center [769, 392] width 1538 height 784
click at [503, 617] on body "Home [DOMAIN_NAME] Hub Operations Overview Incident Maintenance Platform Alert …" at bounding box center [769, 392] width 1538 height 784
click at [528, 614] on body "Home [DOMAIN_NAME] Hub Operations Overview Incident Maintenance Platform Alert …" at bounding box center [769, 392] width 1538 height 784
click at [488, 565] on div "Back Back to Incident Identified Login problemer Start time [DATE] 08:39 (GMT+2…" at bounding box center [849, 382] width 1377 height 385
click at [1050, 278] on span "Edit incident update" at bounding box center [1064, 274] width 76 height 9
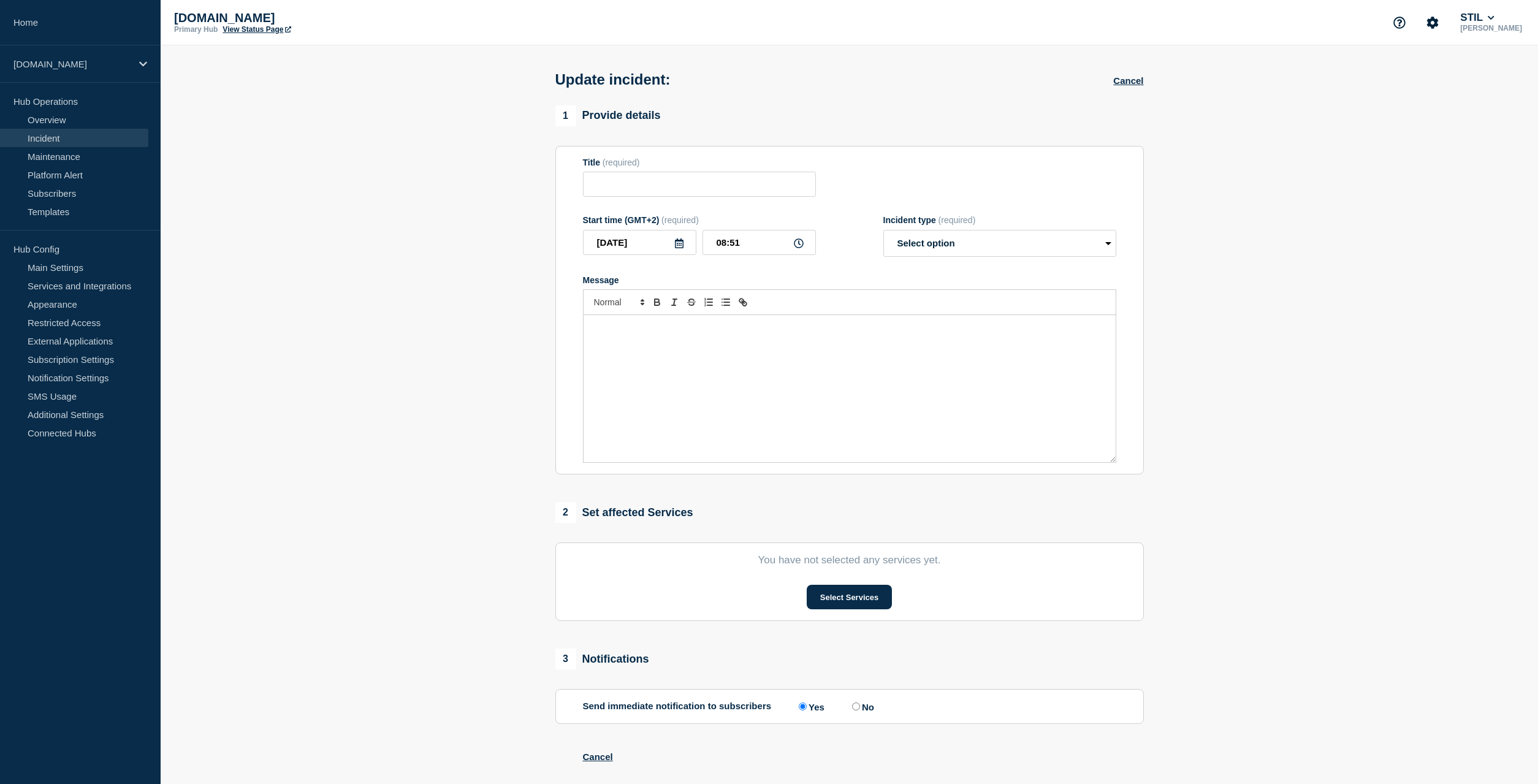
type input "Login problemer"
type input "08:39"
select select "identified"
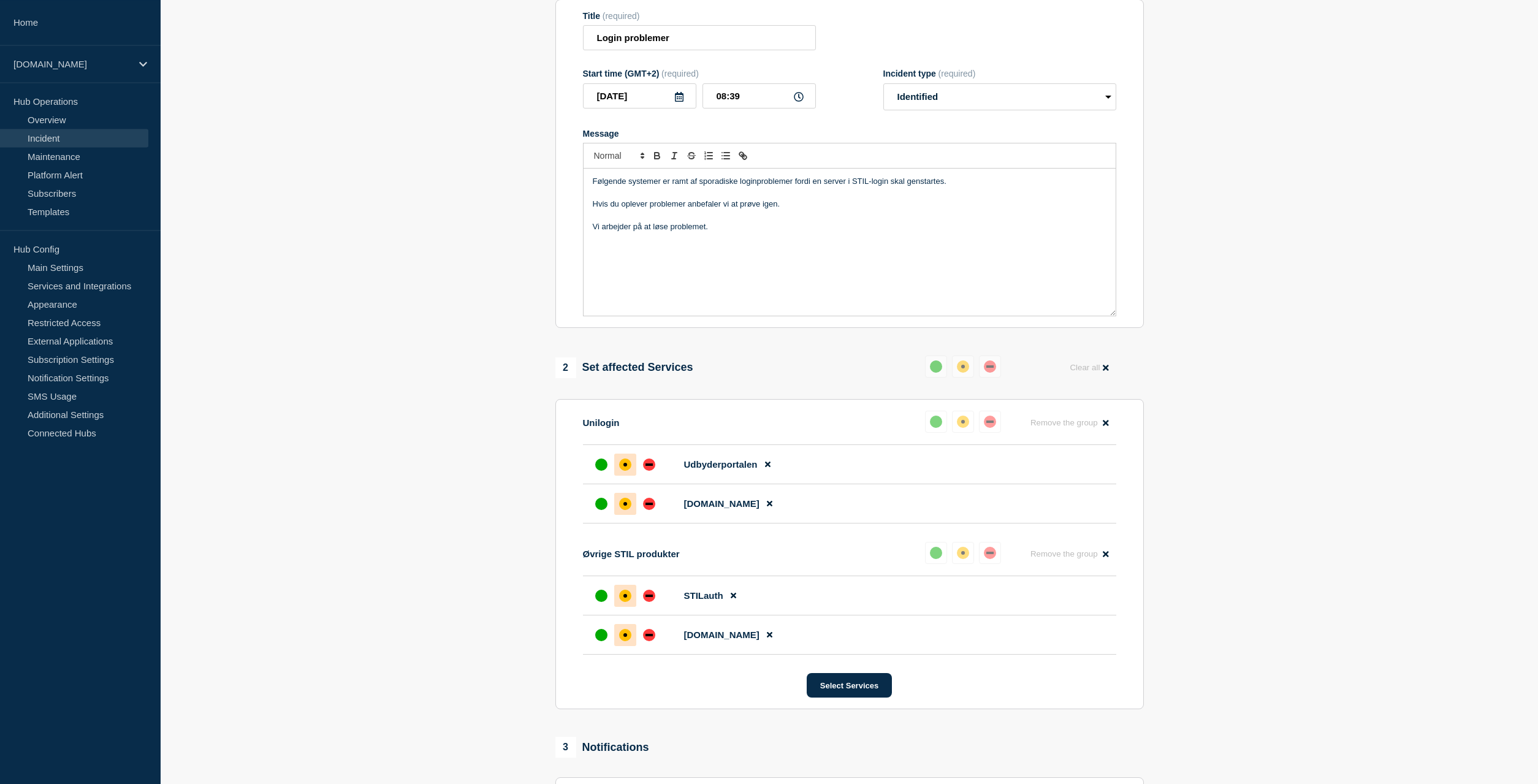
scroll to position [286, 0]
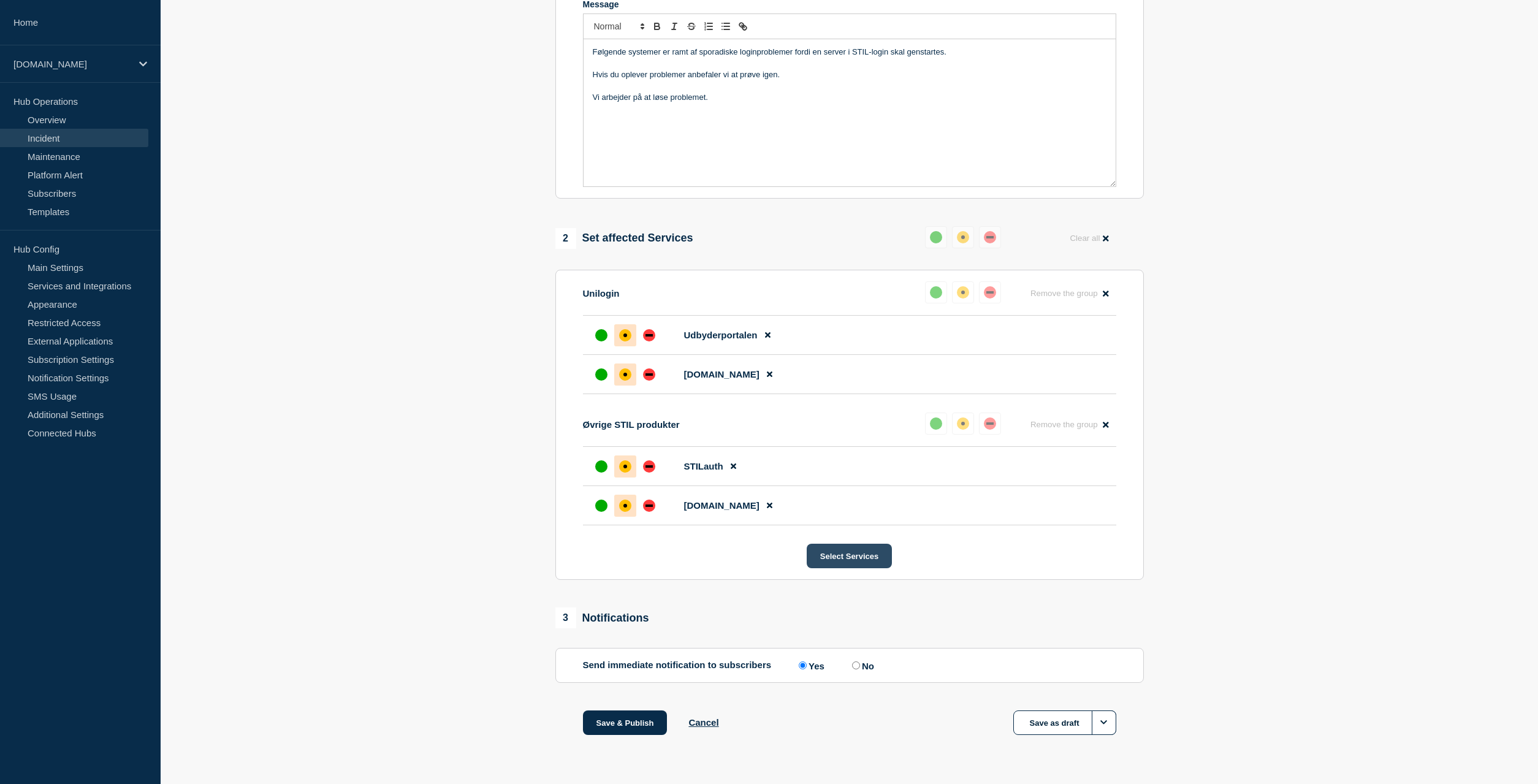
click at [841, 553] on button "Select Services" at bounding box center [849, 556] width 85 height 25
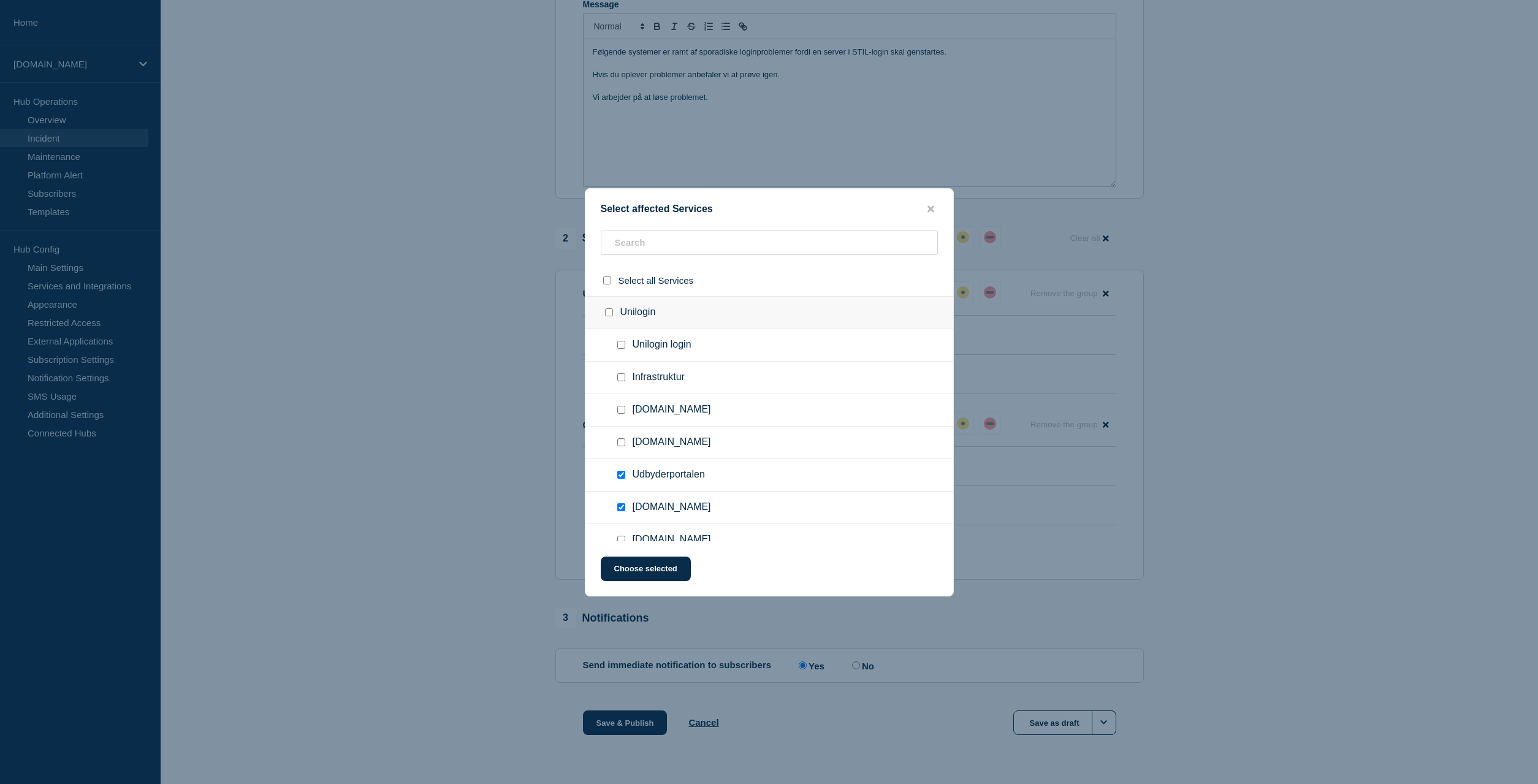
click at [620, 446] on input "Brugeroversigt.stil.dk checkbox" at bounding box center [621, 442] width 8 height 8
checkbox input "true"
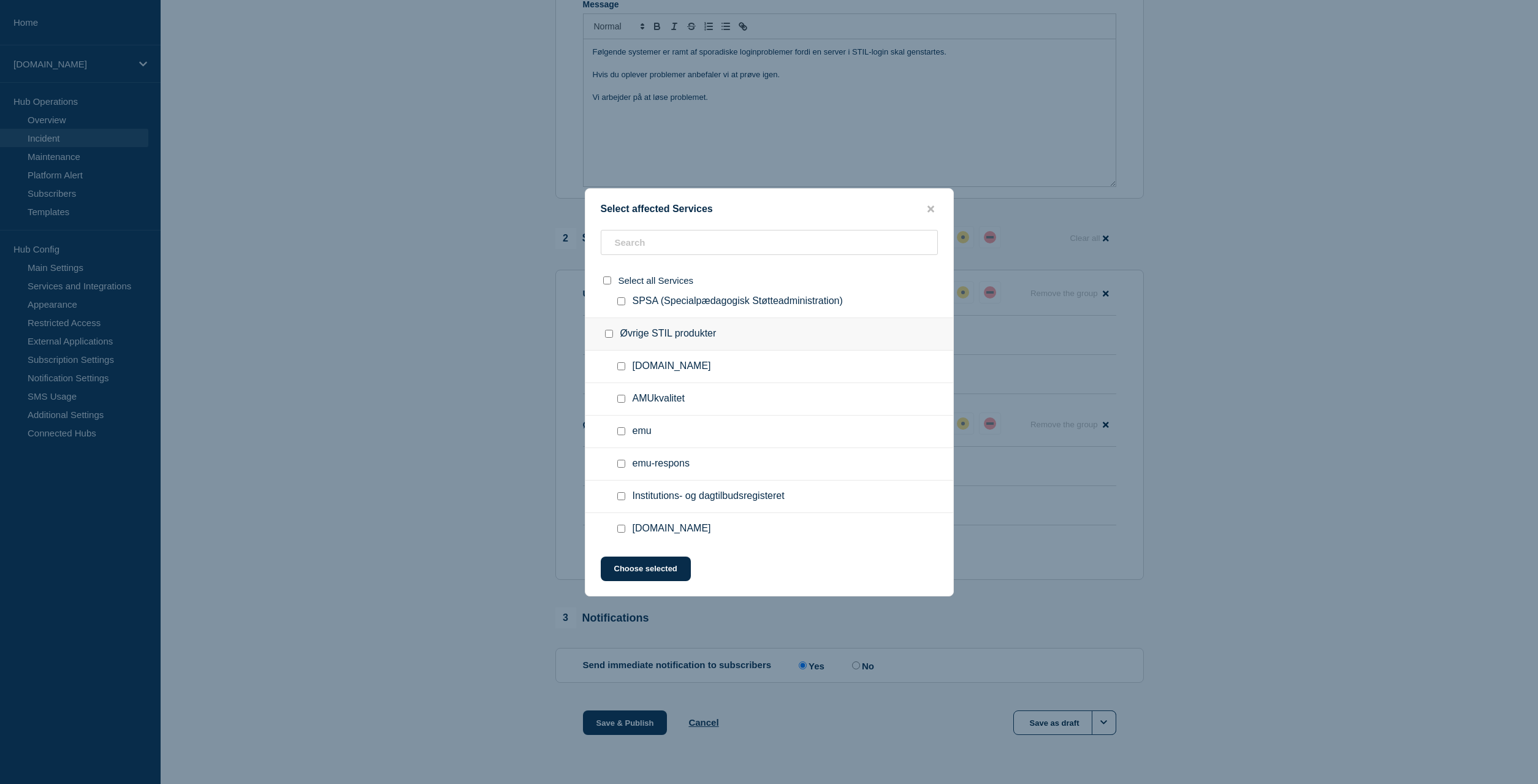
scroll to position [1188, 0]
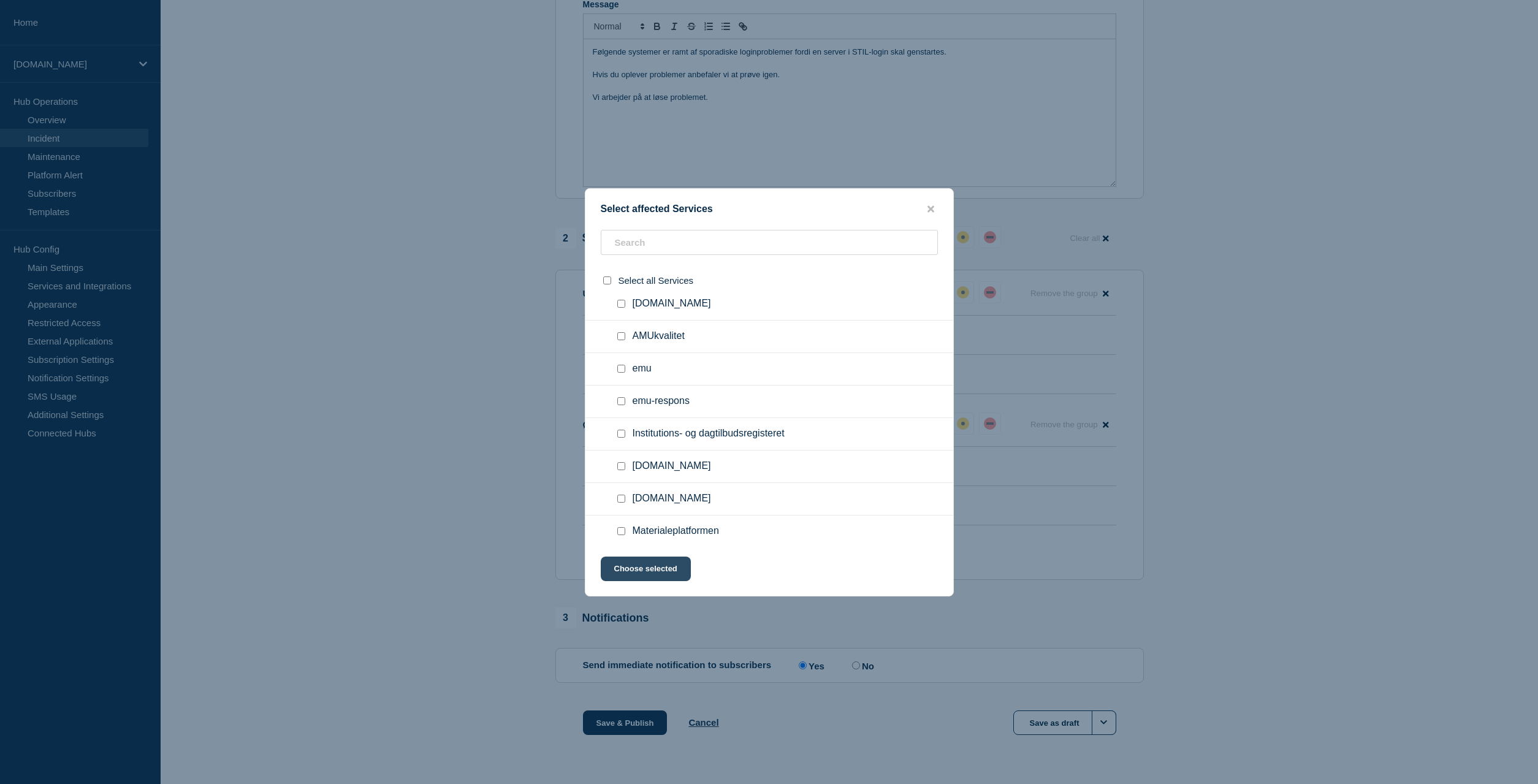
click at [658, 566] on button "Choose selected" at bounding box center [646, 568] width 90 height 25
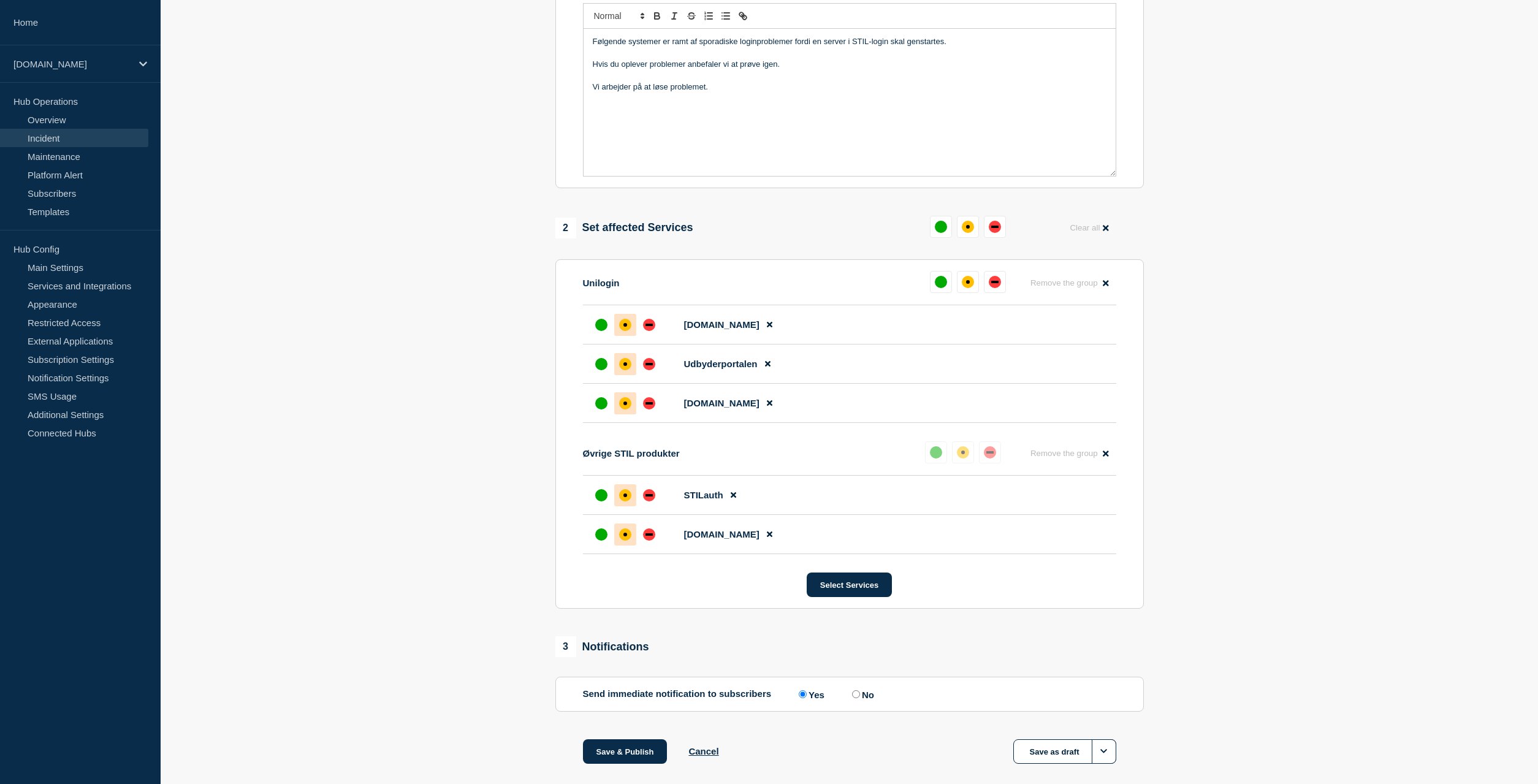
click at [624, 331] on div "affected" at bounding box center [625, 324] width 12 height 12
click at [1344, 549] on section "1 Provide details Title (required) Login problemer Start time (GMT+2) (required…" at bounding box center [849, 306] width 1377 height 976
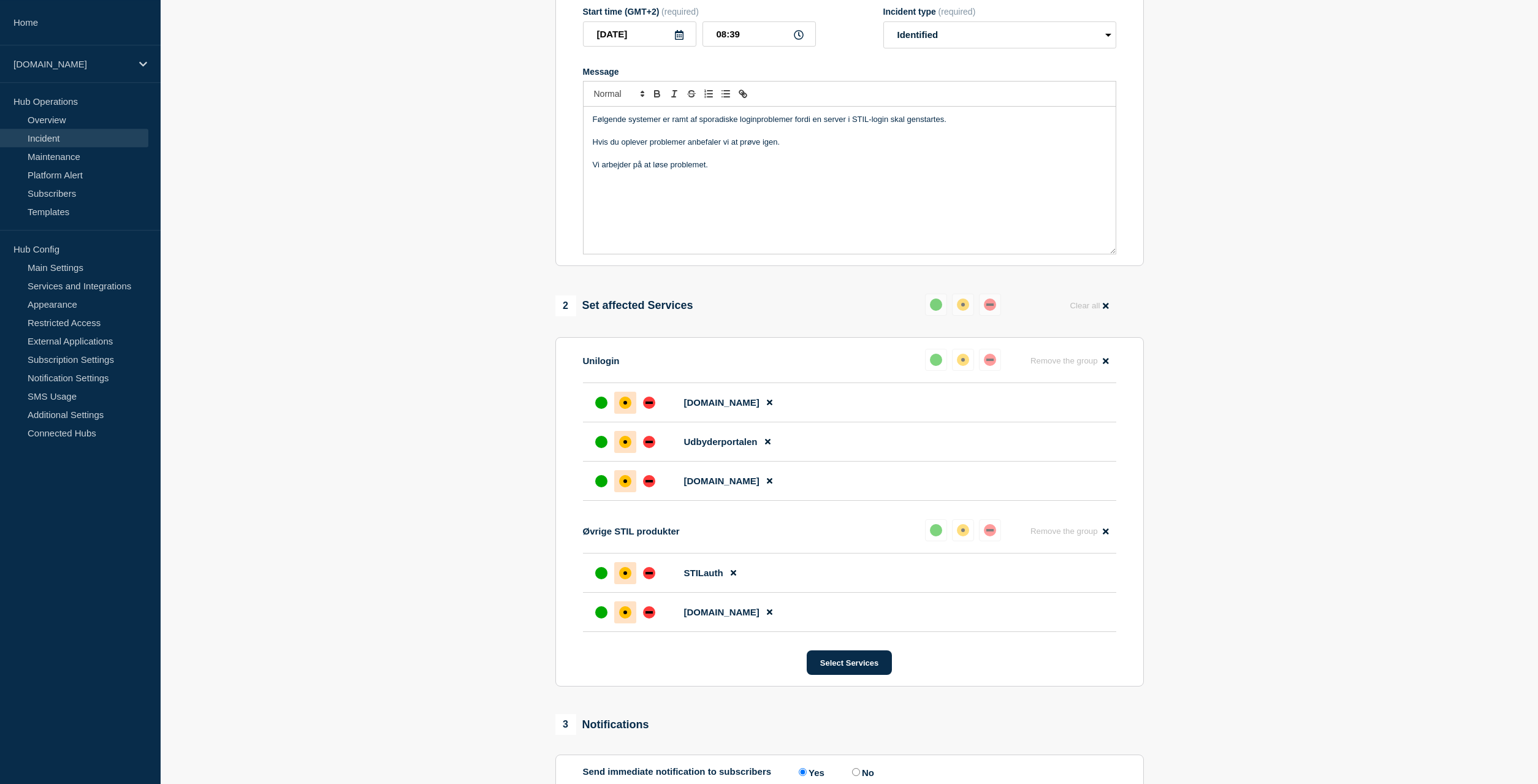
scroll to position [0, 0]
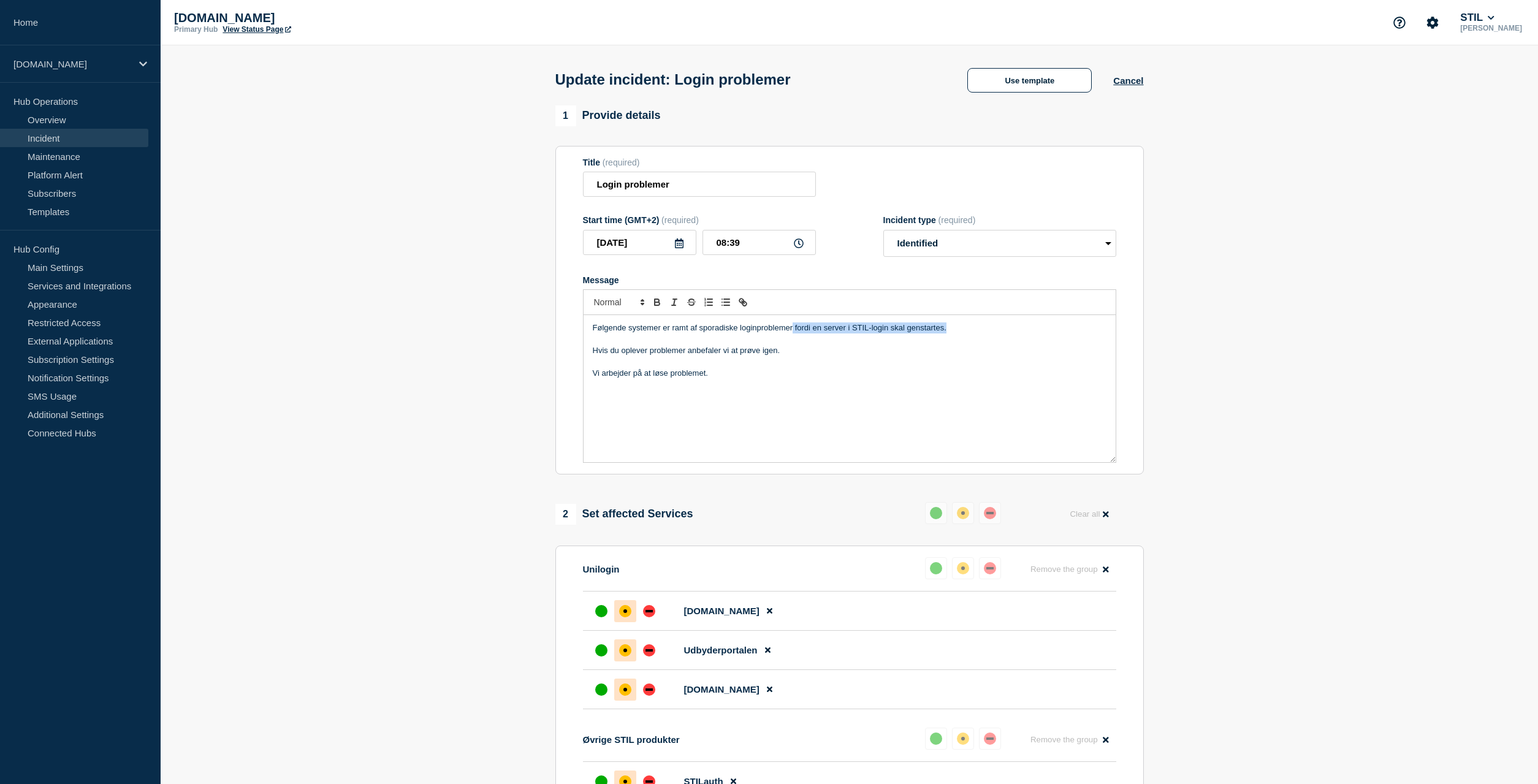
drag, startPoint x: 981, startPoint y: 332, endPoint x: 793, endPoint y: 333, distance: 188.0
click at [793, 333] on p "Følgende systemer er ramt af sporadiske loginproblemer fordi en server i STIL-l…" at bounding box center [849, 328] width 514 height 11
click at [1367, 402] on section "1 Provide details Title (required) Login problemer Start time (GMT+2) (required…" at bounding box center [849, 593] width 1377 height 976
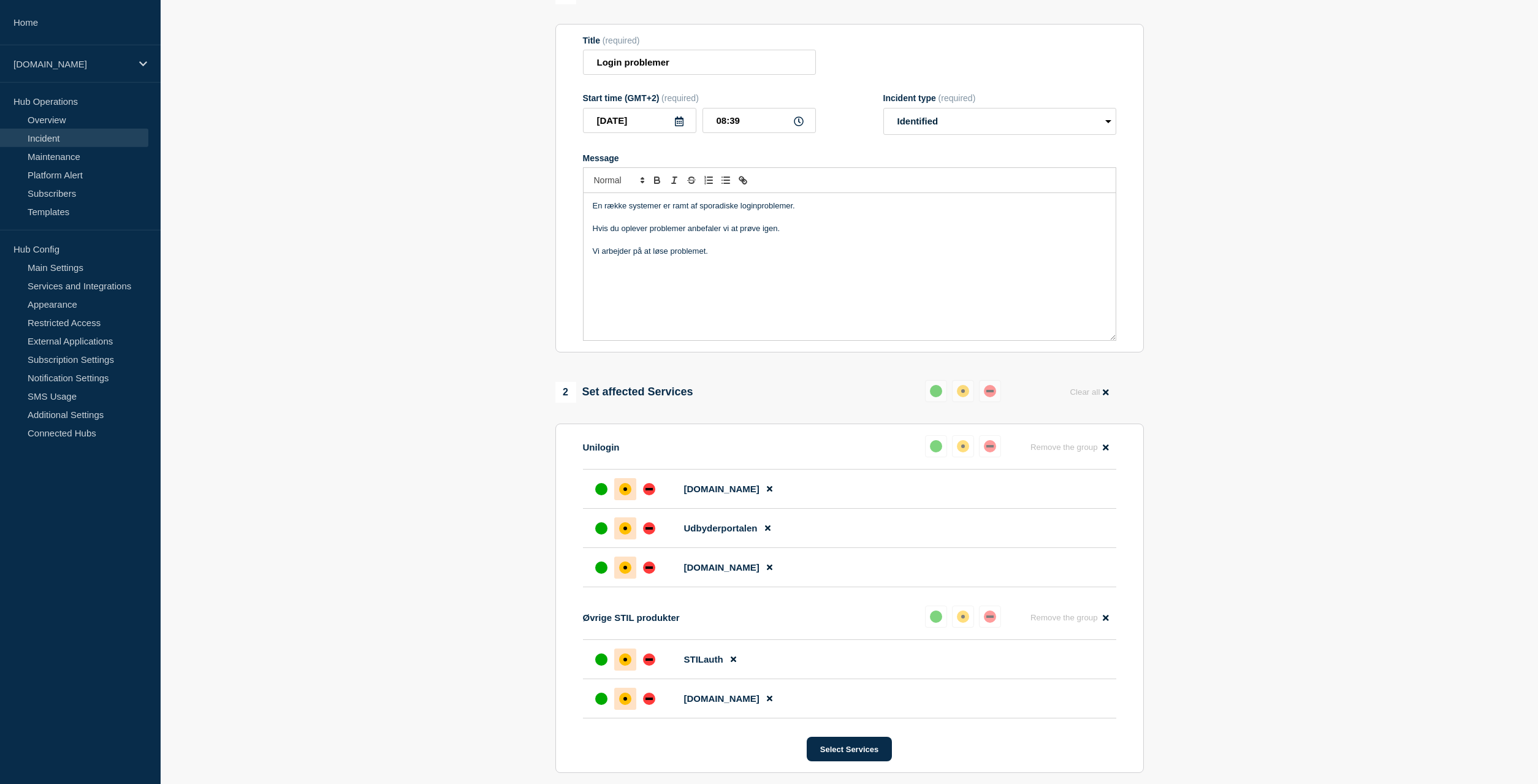
scroll to position [187, 0]
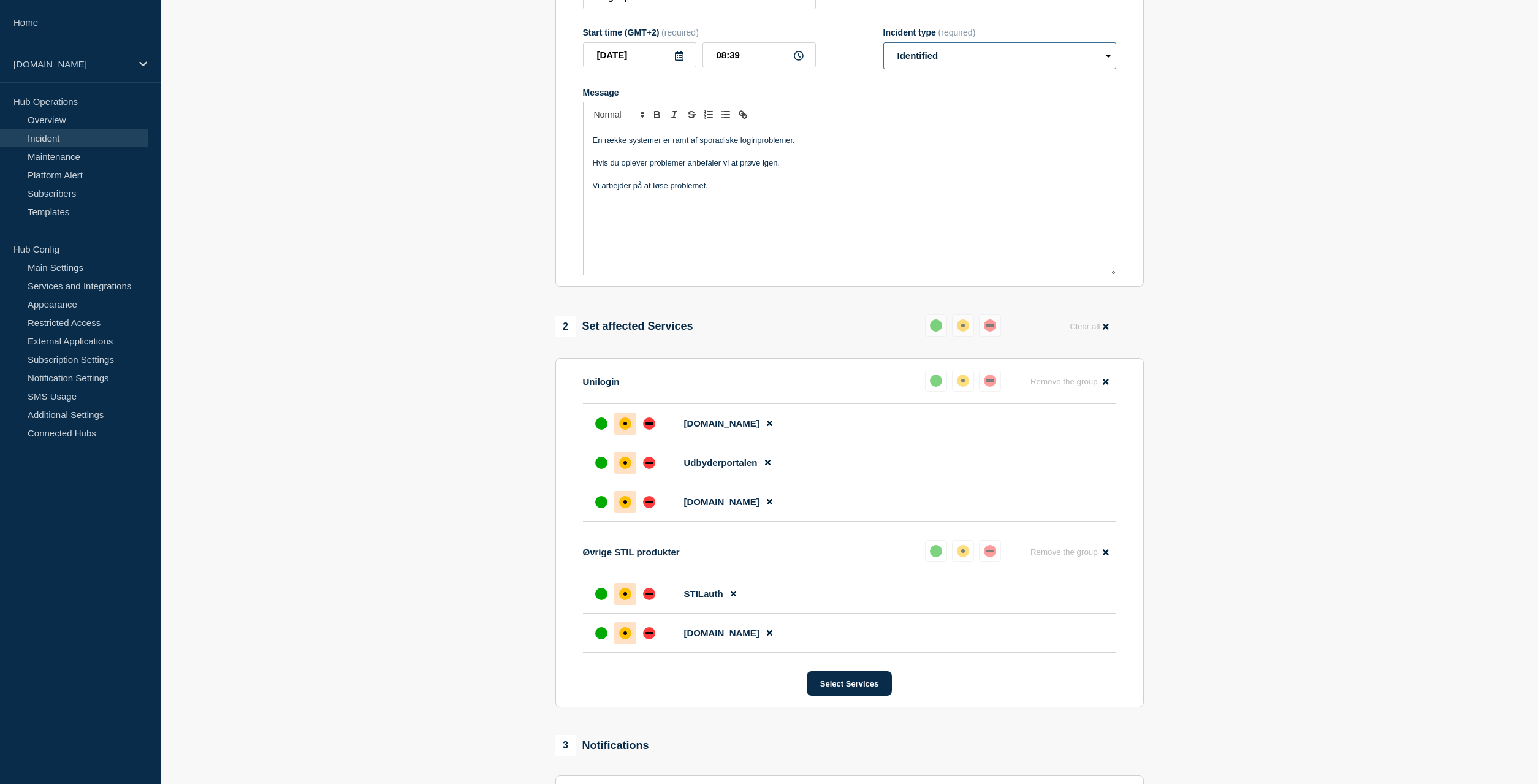
click at [883, 42] on select "Select option Investigating Identified Monitoring Resolved" at bounding box center [1000, 56] width 233 height 27
select select "investigating"
click option "Investigating" at bounding box center [0, 0] width 0 height 0
click at [1223, 223] on section "1 Provide details Title (required) Login problemer Start time (GMT+2) (required…" at bounding box center [849, 405] width 1377 height 976
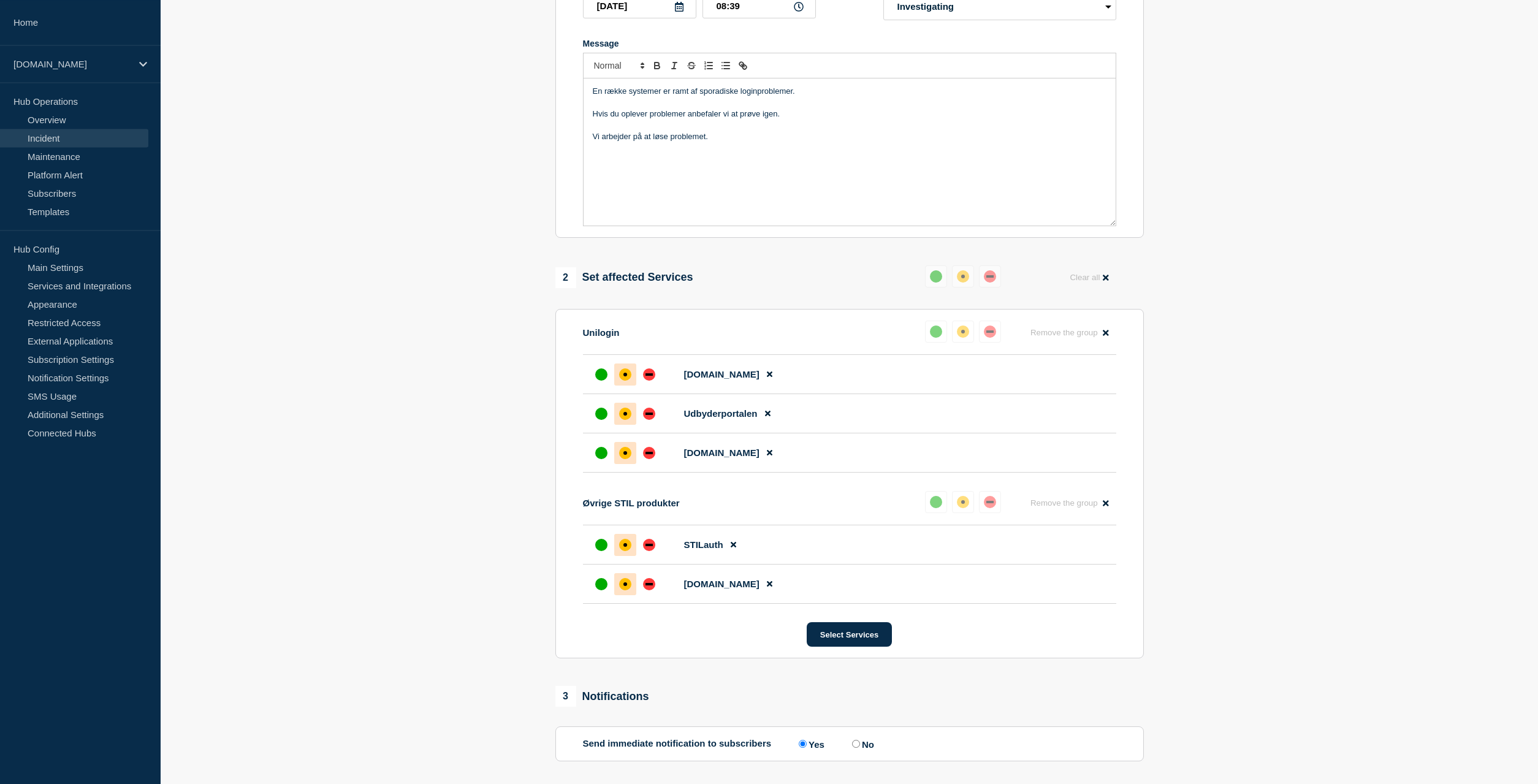
scroll to position [326, 0]
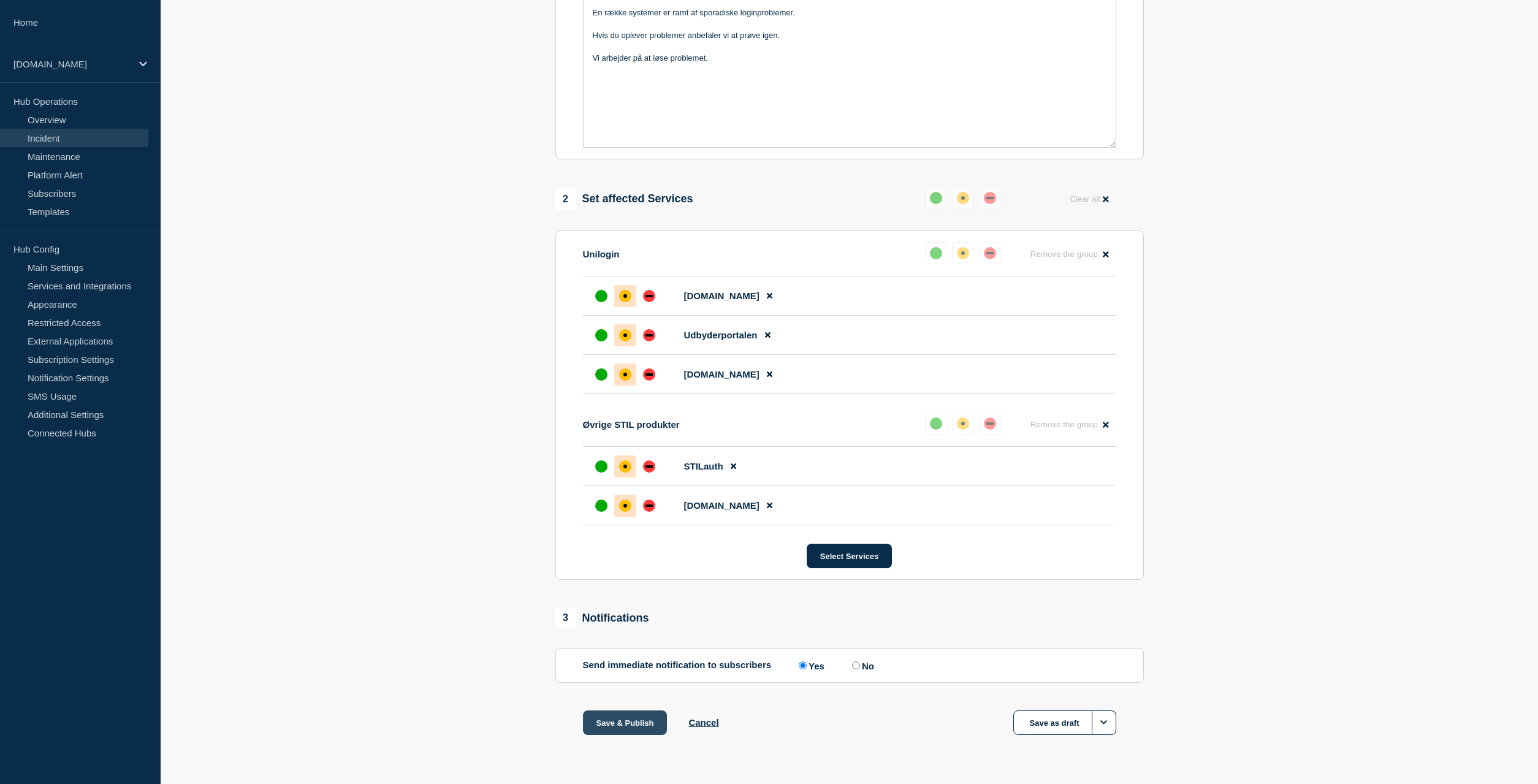
click at [638, 723] on button "Save & Publish" at bounding box center [626, 723] width 85 height 25
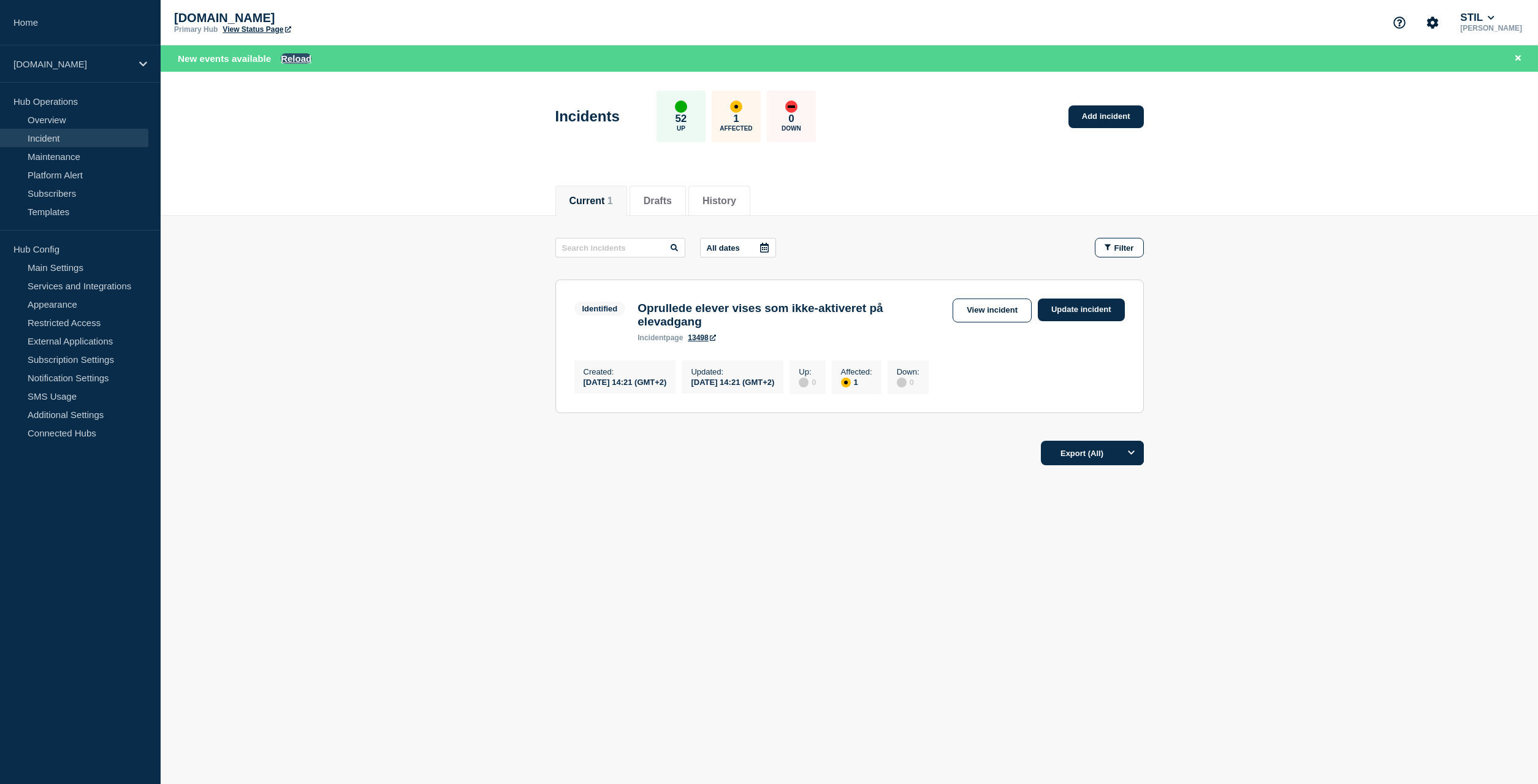
click at [297, 59] on button "Reload" at bounding box center [297, 58] width 31 height 11
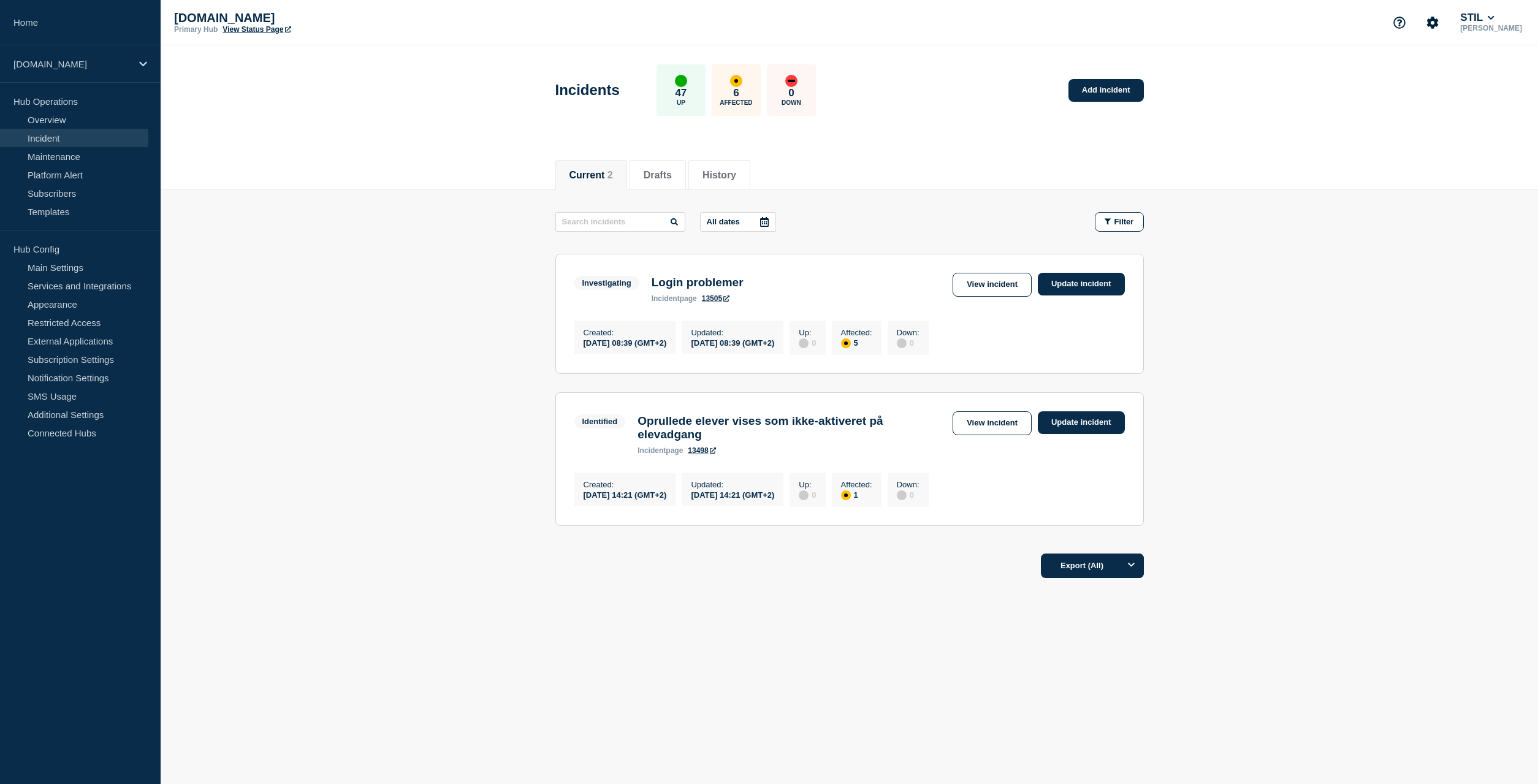
click at [712, 300] on link "13505" at bounding box center [715, 299] width 27 height 8
